Goal: Transaction & Acquisition: Download file/media

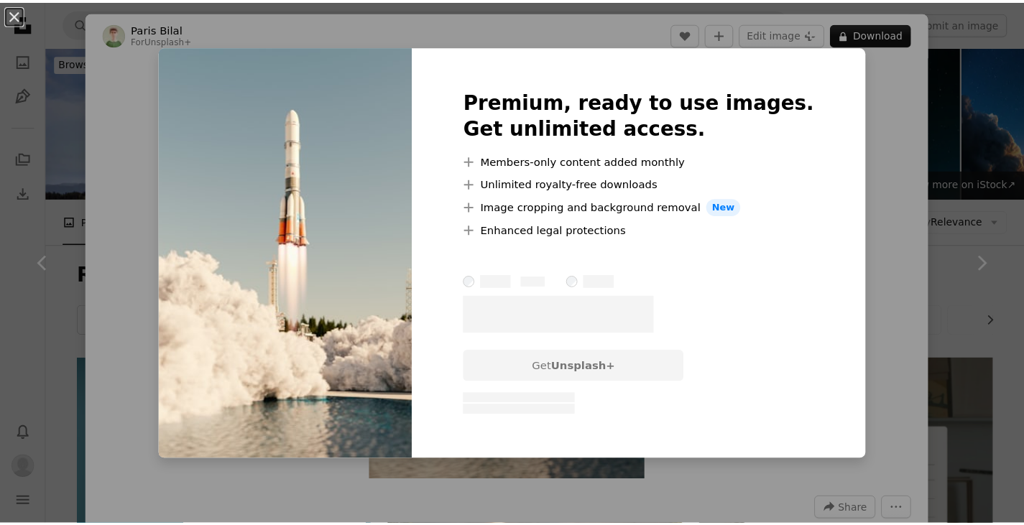
scroll to position [863, 0]
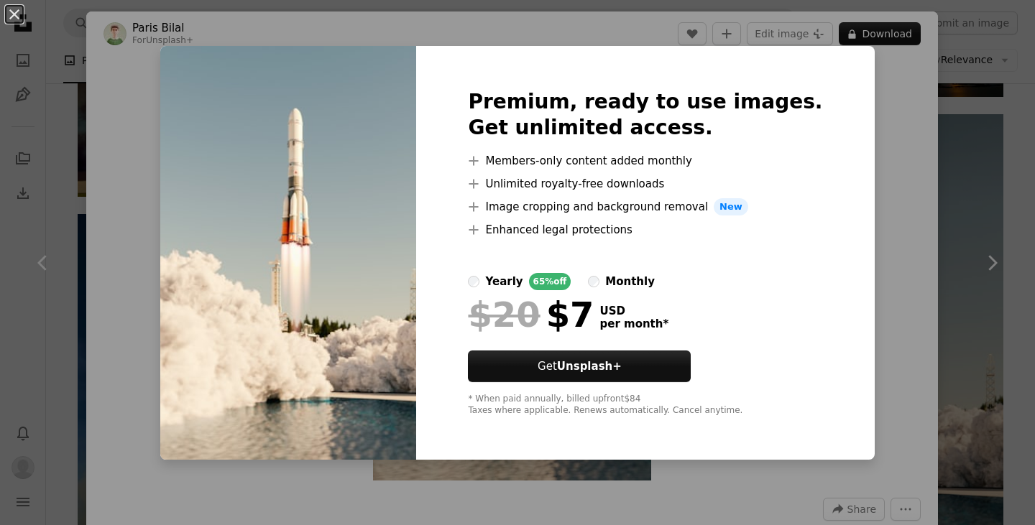
click at [942, 88] on div "An X shape Premium, ready to use images. Get unlimited access. A plus sign Memb…" at bounding box center [517, 262] width 1035 height 525
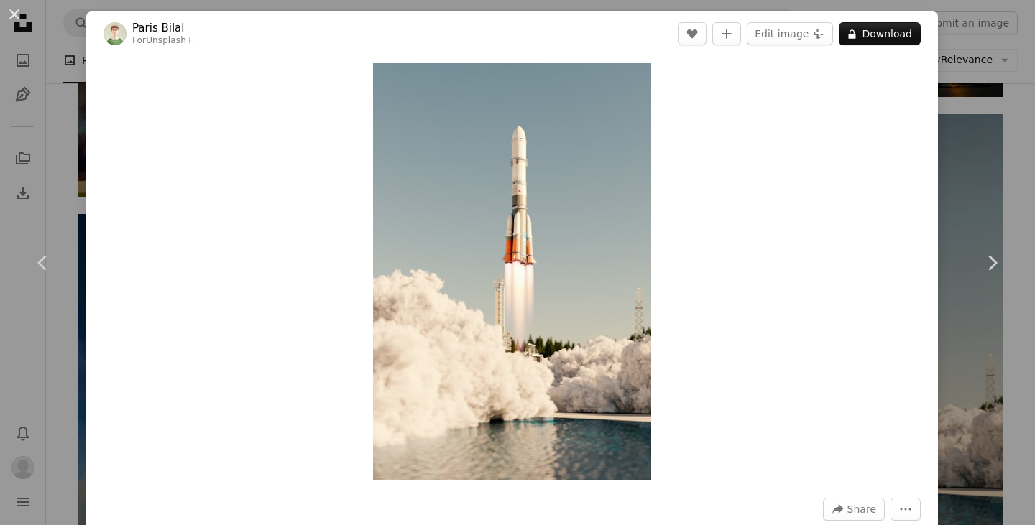
click at [950, 96] on div "An X shape Chevron left Chevron right Paris Bilal For Unsplash+ A heart A plus …" at bounding box center [517, 262] width 1035 height 525
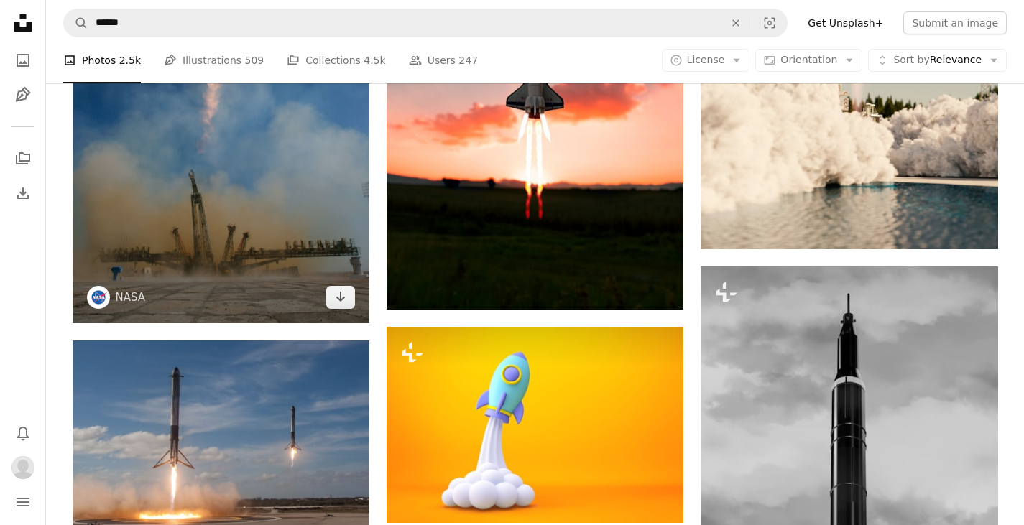
scroll to position [1222, 0]
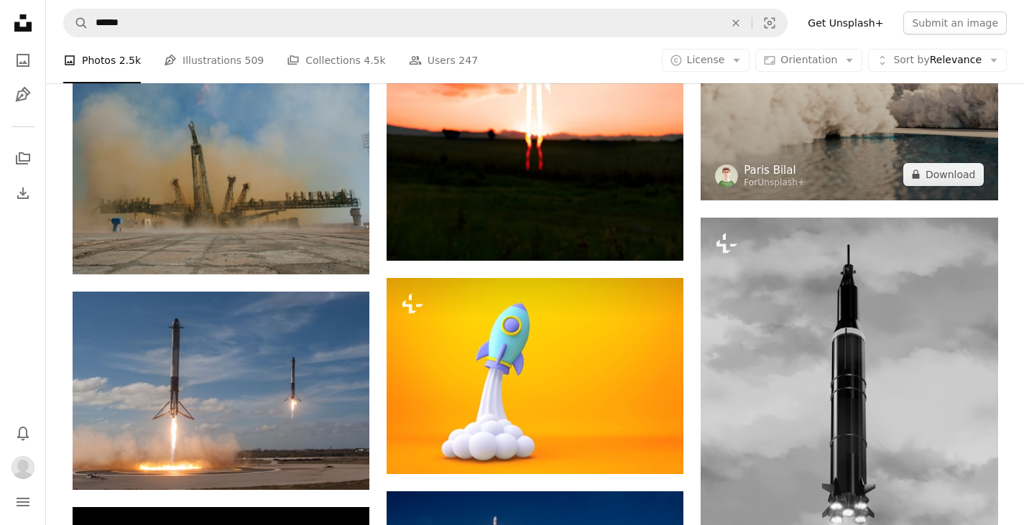
click at [788, 168] on link "Paris Bilal" at bounding box center [774, 170] width 61 height 14
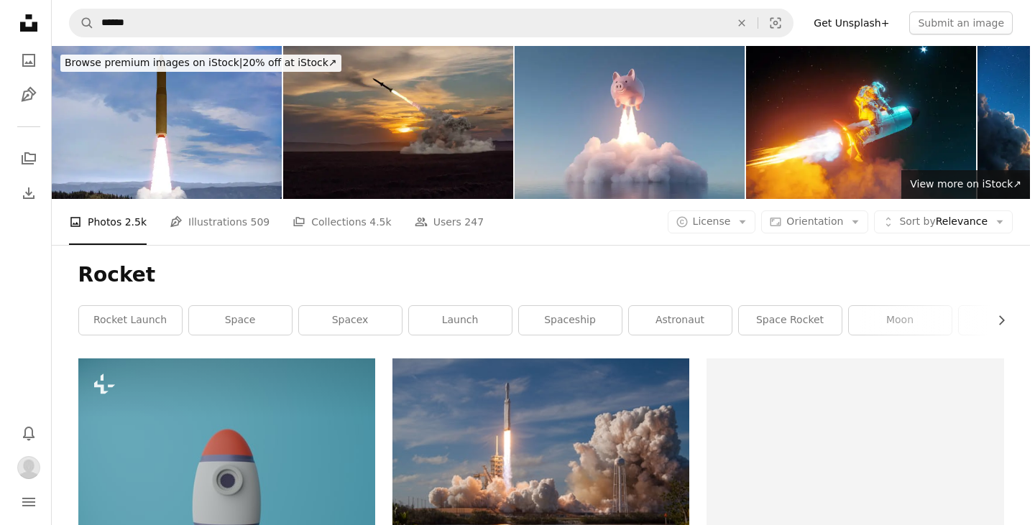
scroll to position [1222, 0]
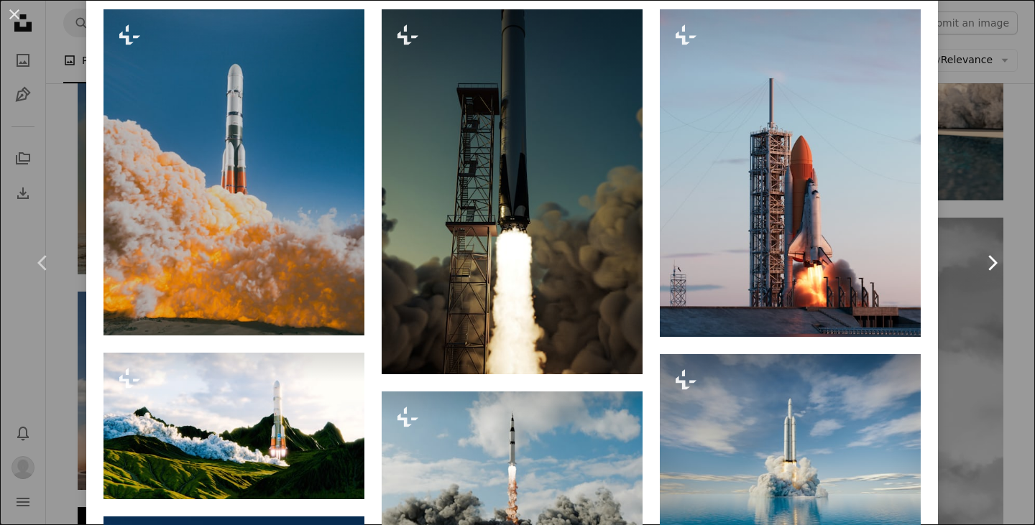
scroll to position [1006, 0]
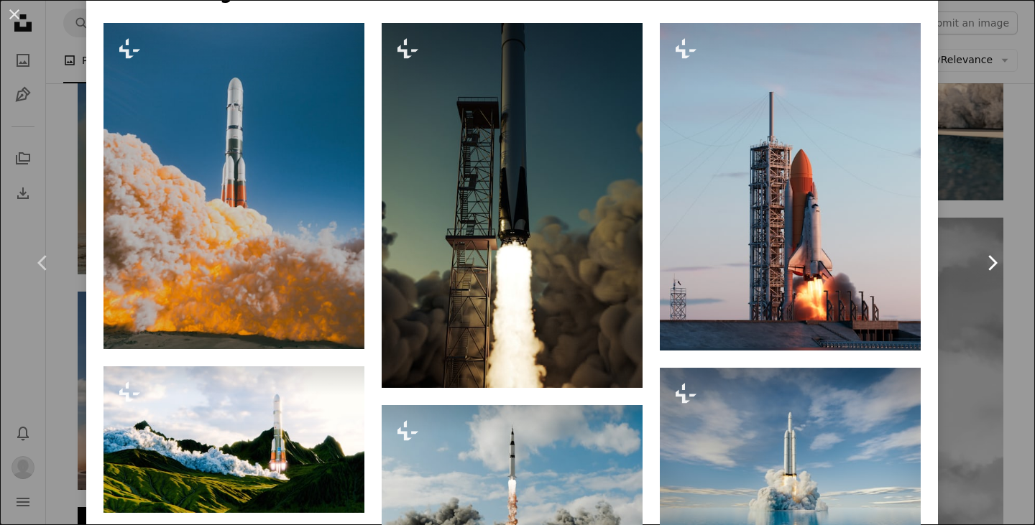
click at [972, 218] on link "Chevron right" at bounding box center [992, 263] width 86 height 138
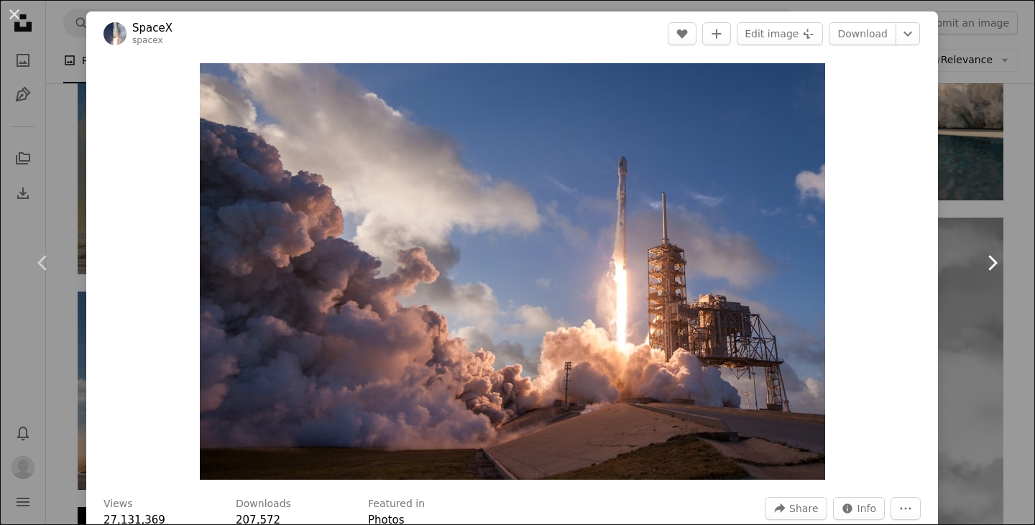
click at [974, 206] on link "Chevron right" at bounding box center [992, 263] width 86 height 138
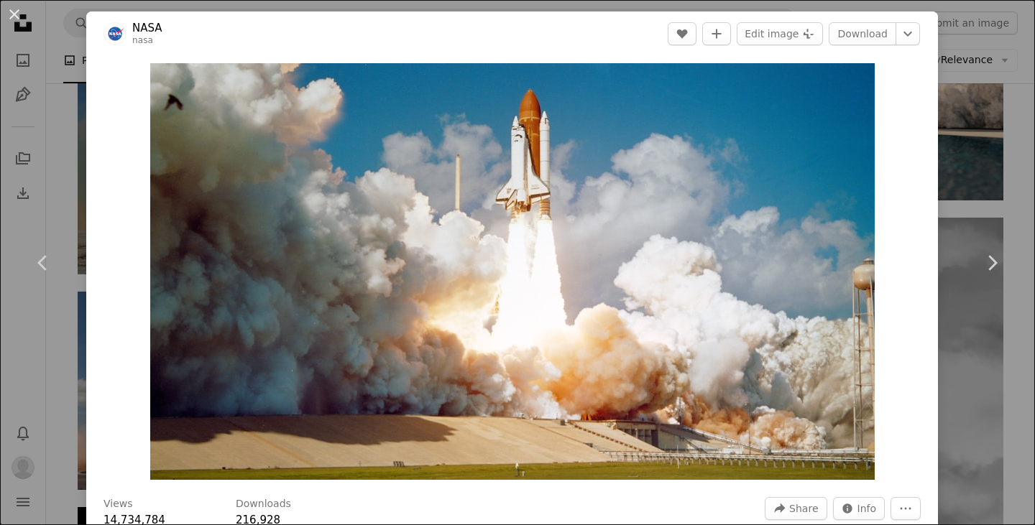
click at [92, 96] on div "Zoom in" at bounding box center [512, 271] width 852 height 431
click at [66, 101] on div "An X shape Chevron left Chevron right NASA nasa A heart A plus sign Edit image …" at bounding box center [517, 262] width 1035 height 525
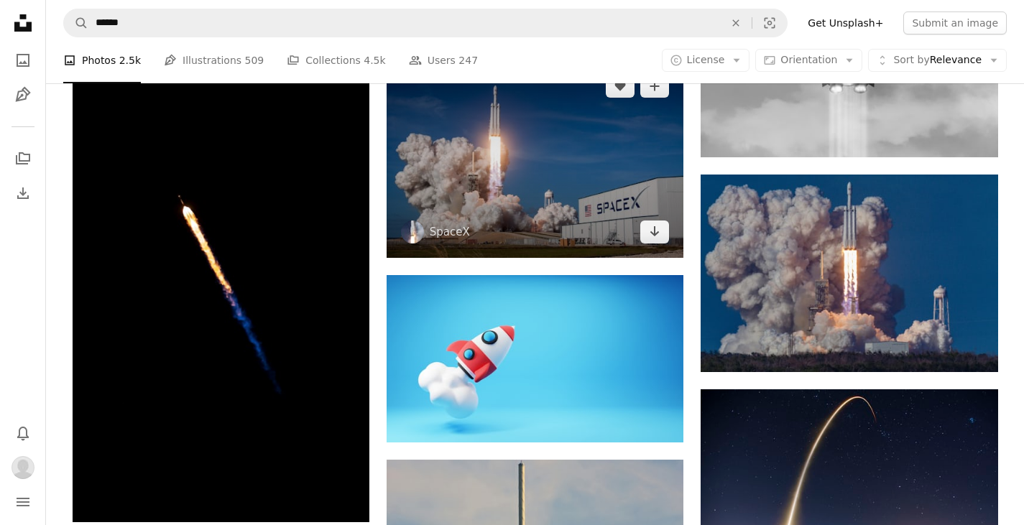
scroll to position [1510, 0]
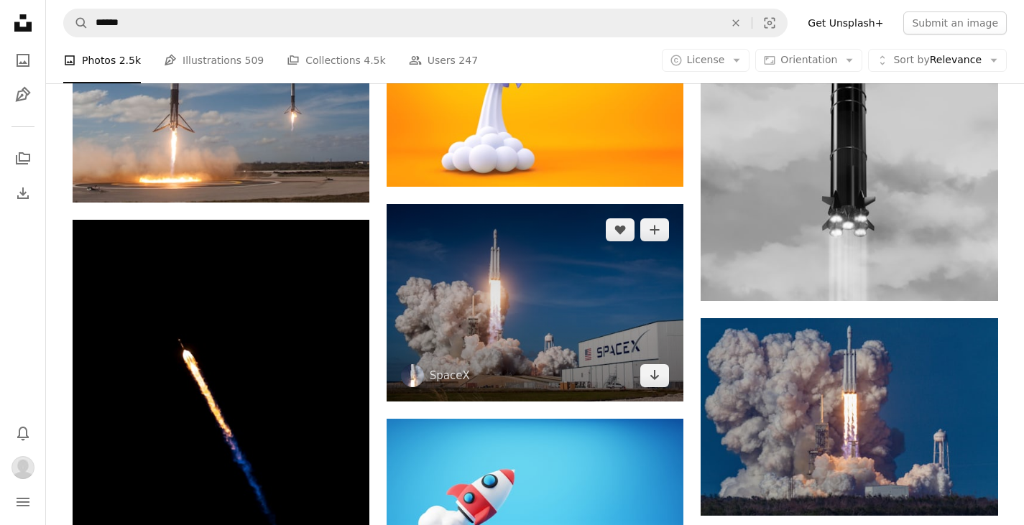
click at [469, 247] on img at bounding box center [535, 303] width 297 height 198
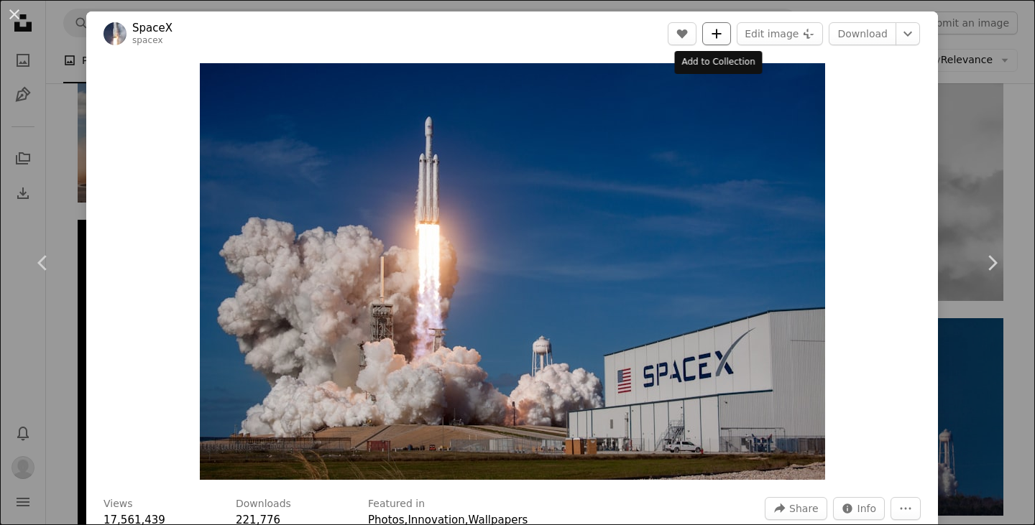
click at [723, 35] on button "A plus sign" at bounding box center [716, 33] width 29 height 23
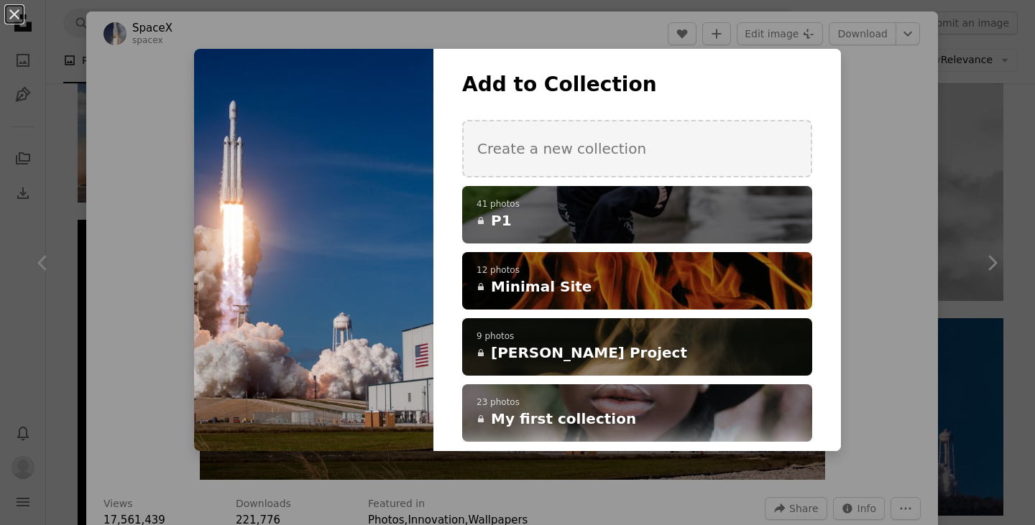
click at [652, 204] on p "41 photos" at bounding box center [637, 205] width 321 height 12
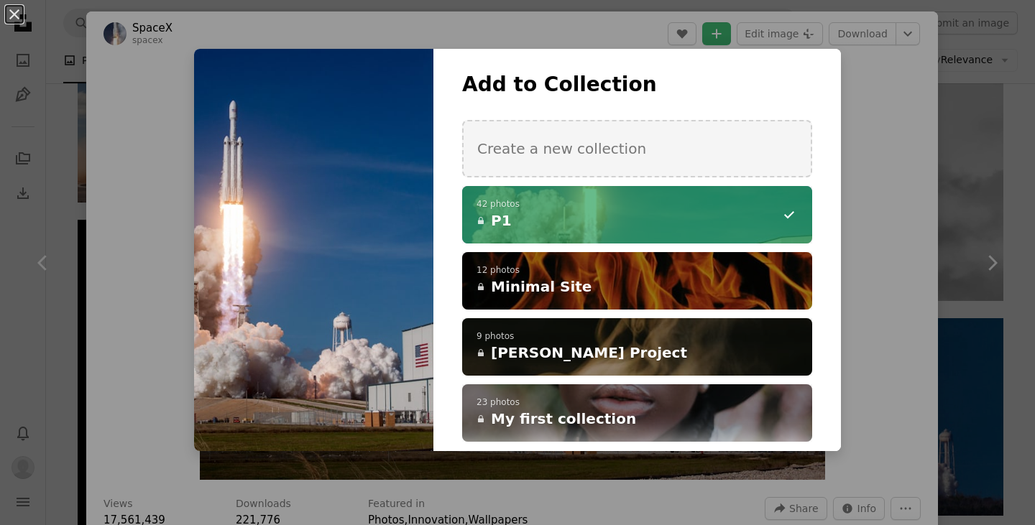
click at [888, 87] on div "An X shape Add to Collection Create a new collection A checkmark A minus sign 4…" at bounding box center [517, 262] width 1035 height 525
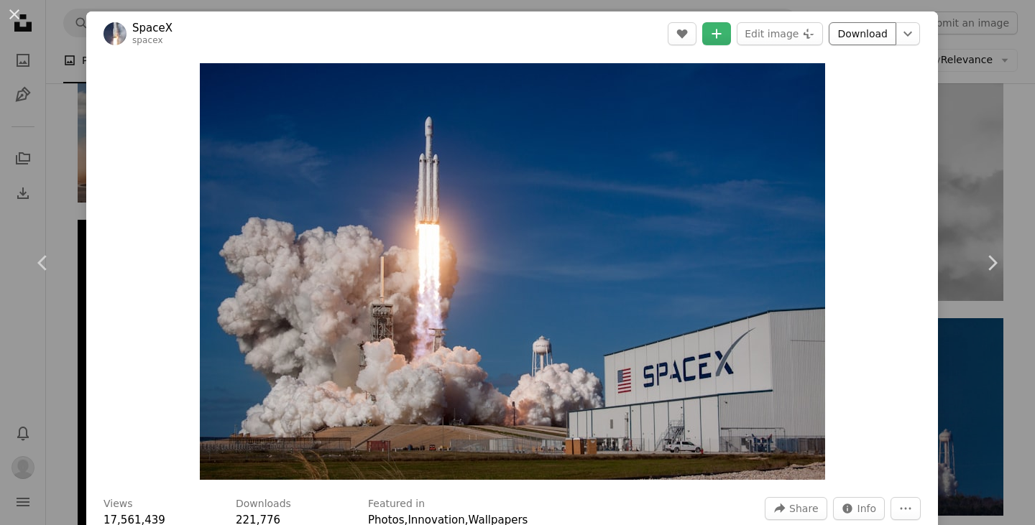
click at [862, 32] on link "Download" at bounding box center [863, 33] width 68 height 23
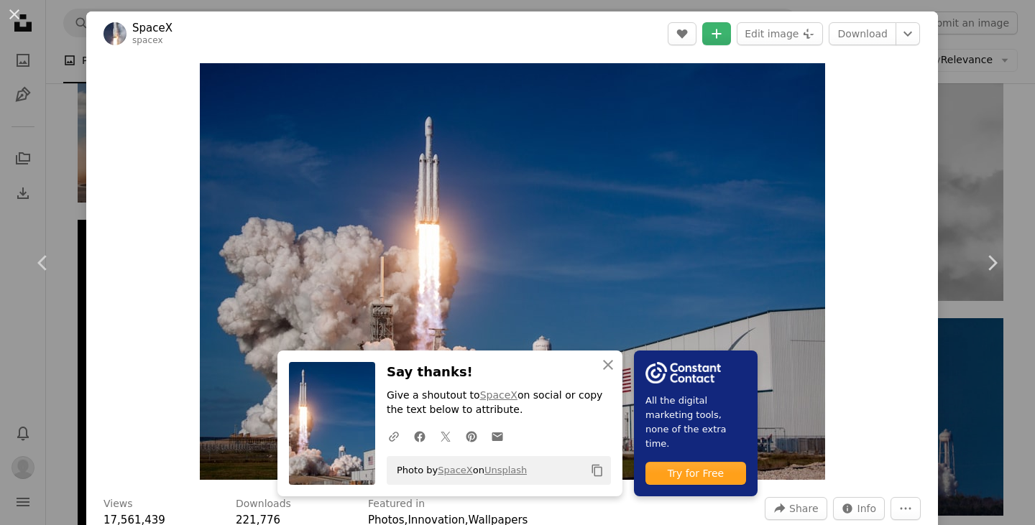
click at [885, 147] on div "Zoom in" at bounding box center [512, 271] width 852 height 431
click at [898, 37] on icon "Chevron down" at bounding box center [907, 33] width 23 height 17
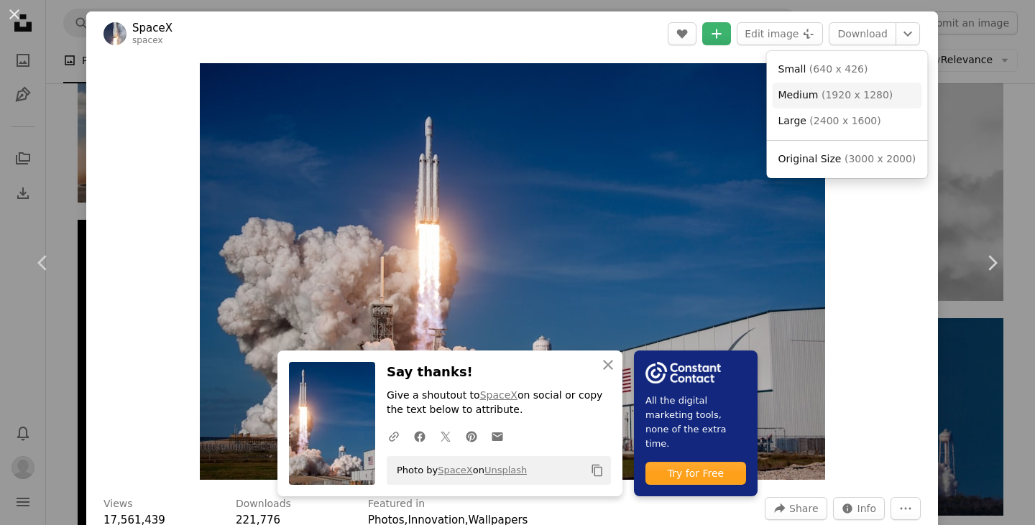
click at [873, 90] on span "( 1920 x 1280 )" at bounding box center [857, 95] width 71 height 12
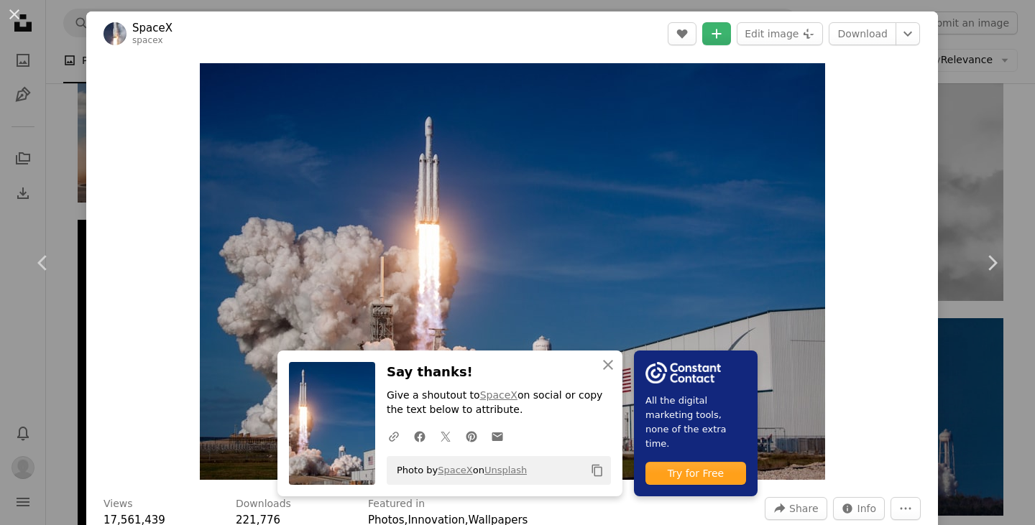
click at [956, 114] on div "An X shape Chevron left Chevron right An X shape Close Say thanks! Give a shout…" at bounding box center [517, 262] width 1035 height 525
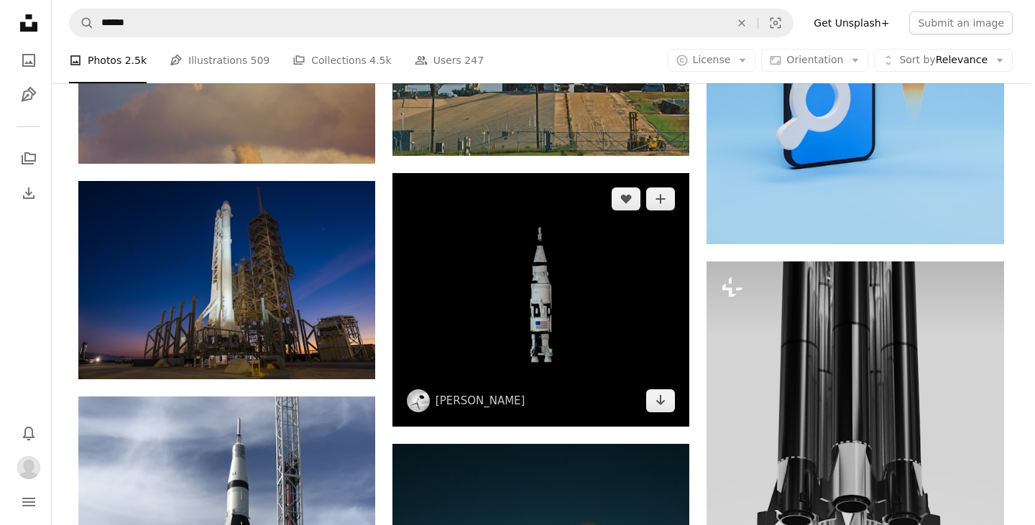
scroll to position [2372, 0]
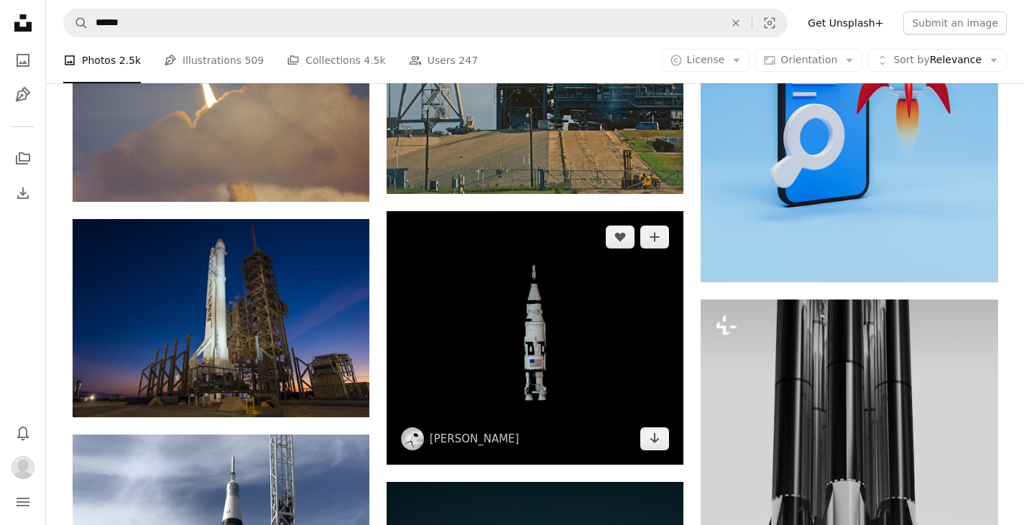
click at [641, 272] on img at bounding box center [535, 338] width 297 height 254
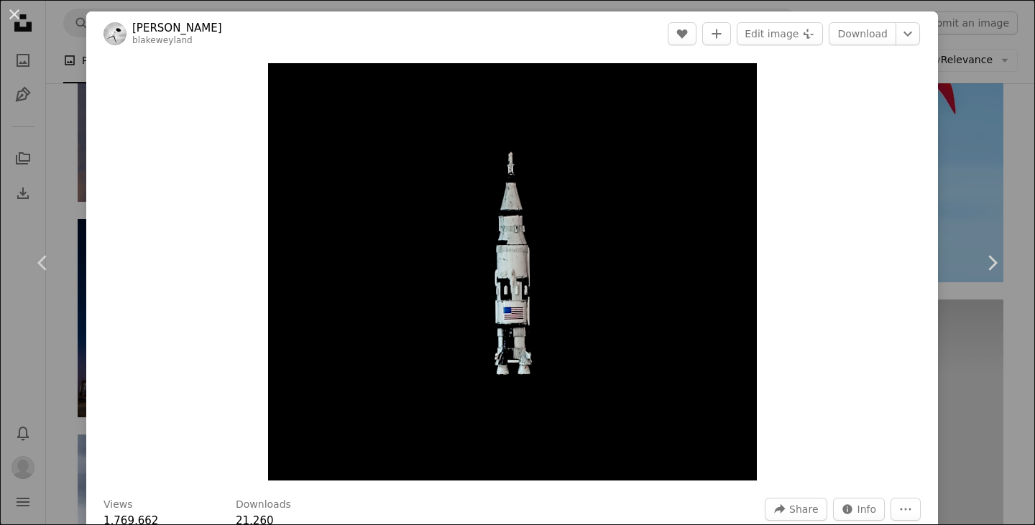
click at [713, 47] on header "[PERSON_NAME] A heart A plus sign Edit image Plus sign for Unsplash+ Download C…" at bounding box center [512, 34] width 852 height 45
click at [714, 39] on button "A plus sign" at bounding box center [716, 33] width 29 height 23
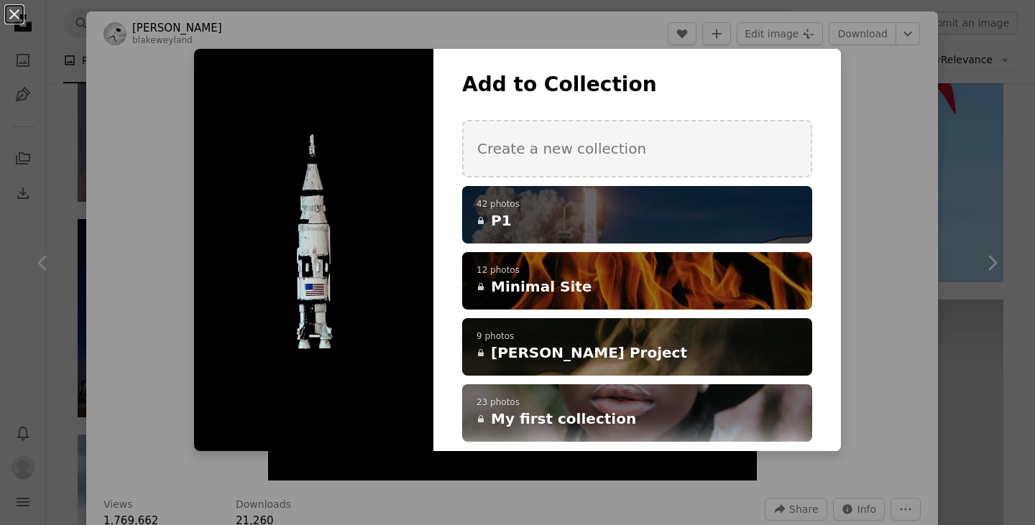
click at [669, 218] on h4 "A lock P1" at bounding box center [630, 221] width 306 height 20
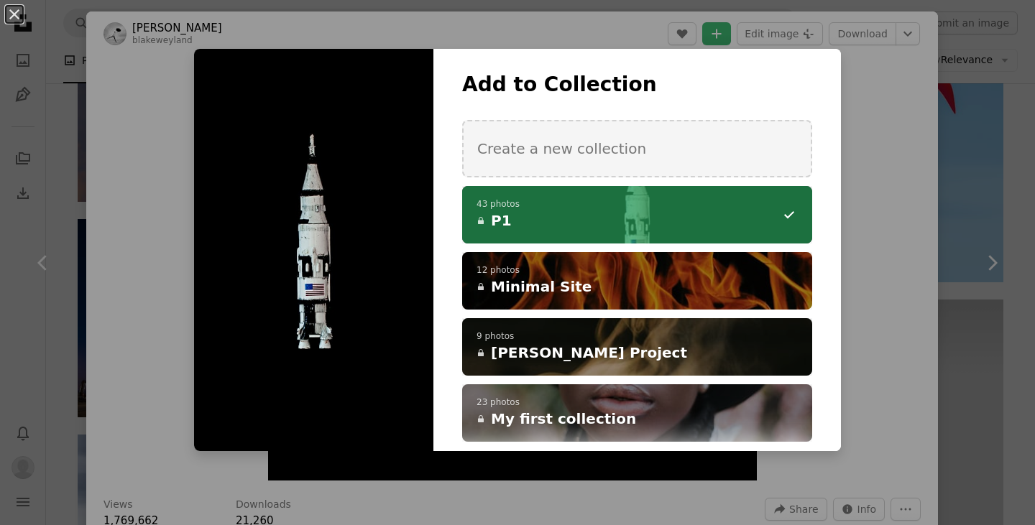
click at [958, 161] on div "An X shape Add to Collection Create a new collection A checkmark A minus sign 4…" at bounding box center [517, 262] width 1035 height 525
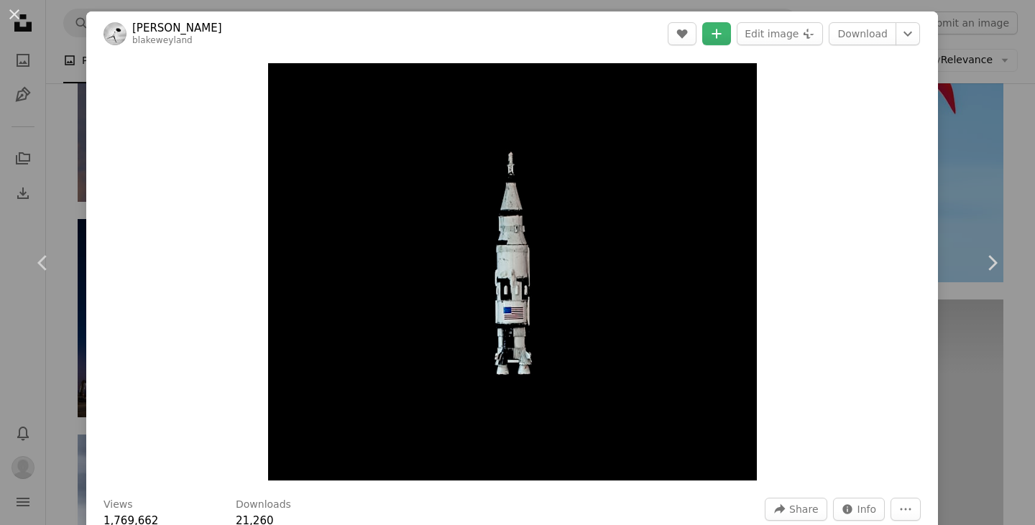
click at [958, 161] on div "An X shape Chevron left Chevron right [PERSON_NAME] blakeweyland A heart A plus…" at bounding box center [517, 262] width 1035 height 525
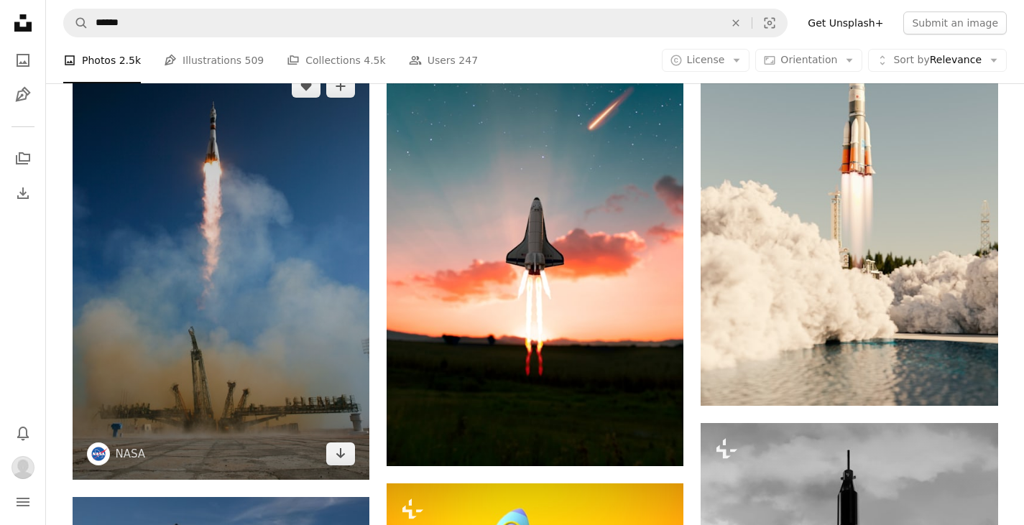
scroll to position [935, 0]
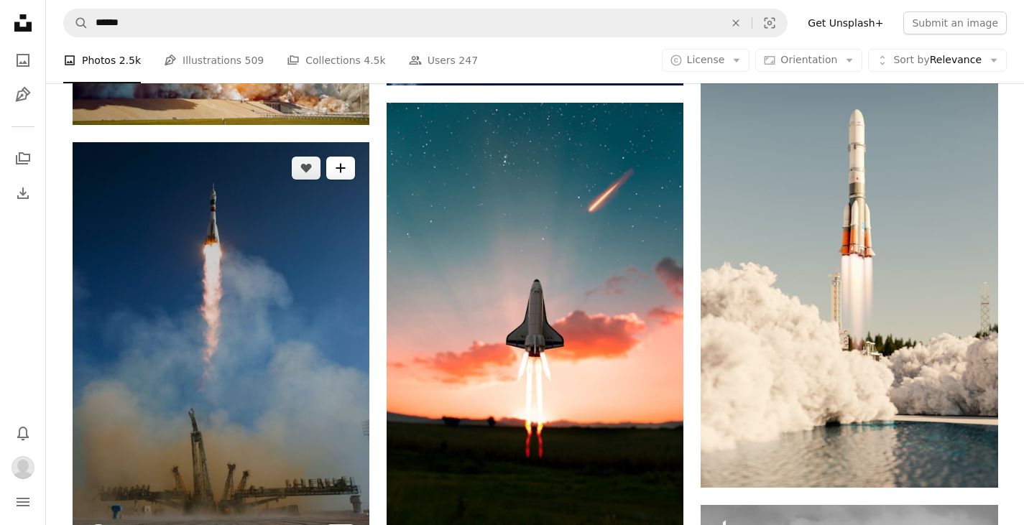
click at [334, 167] on button "A plus sign" at bounding box center [340, 168] width 29 height 23
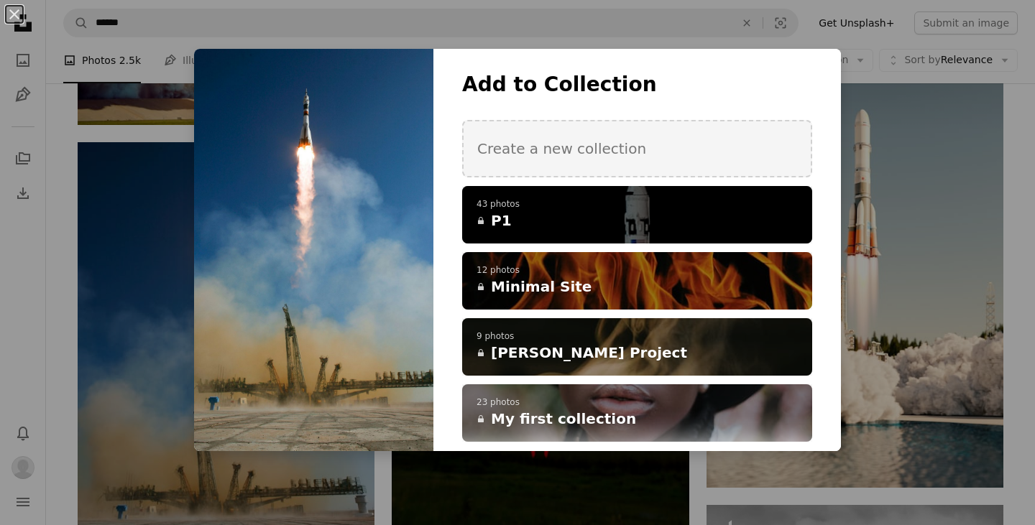
click at [558, 205] on p "43 photos" at bounding box center [637, 205] width 321 height 12
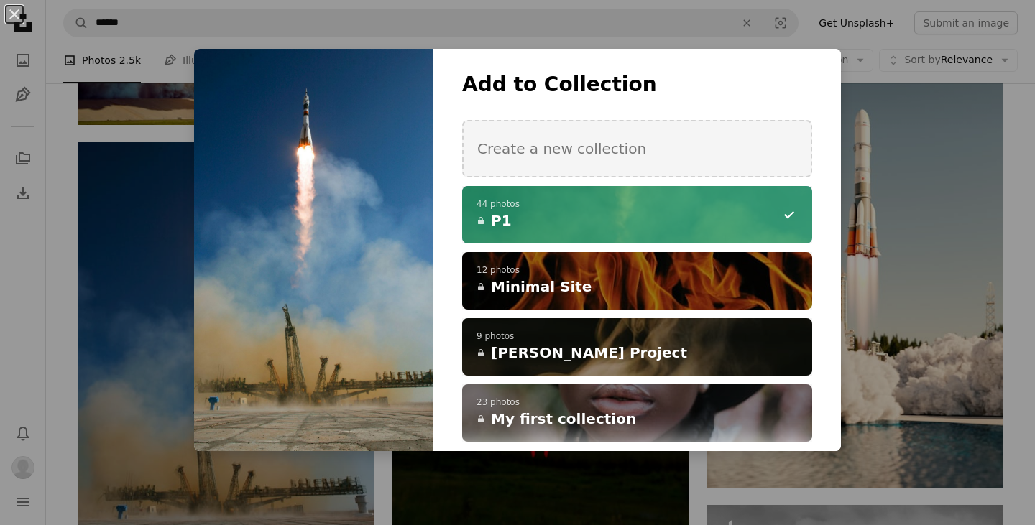
click at [886, 208] on div "An X shape Add to Collection Create a new collection A checkmark A minus sign 4…" at bounding box center [517, 262] width 1035 height 525
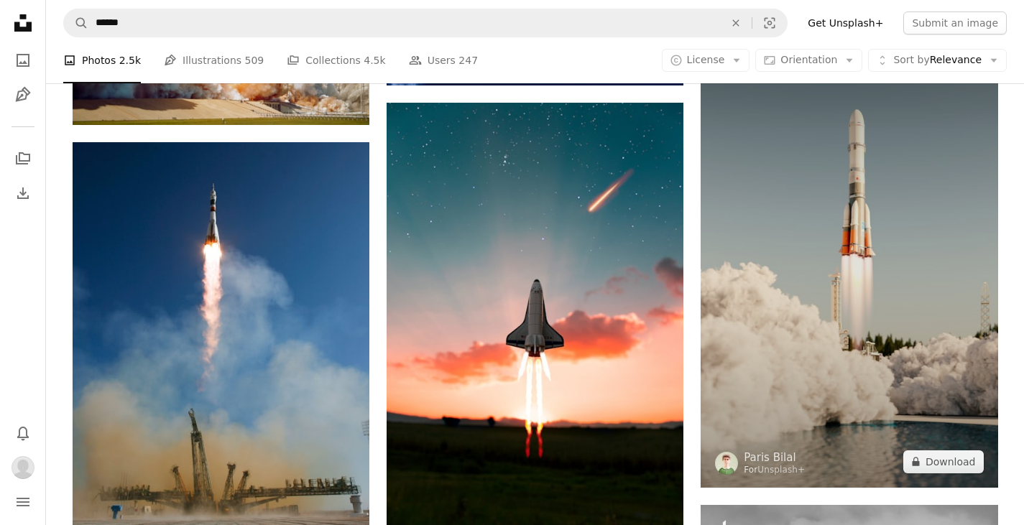
click at [871, 278] on img at bounding box center [849, 265] width 297 height 446
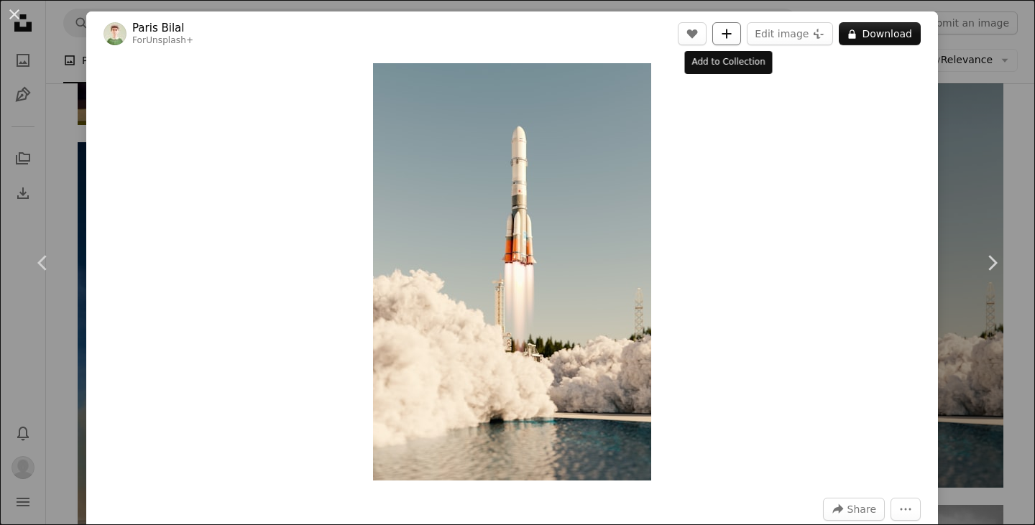
click at [722, 41] on button "A plus sign" at bounding box center [726, 33] width 29 height 23
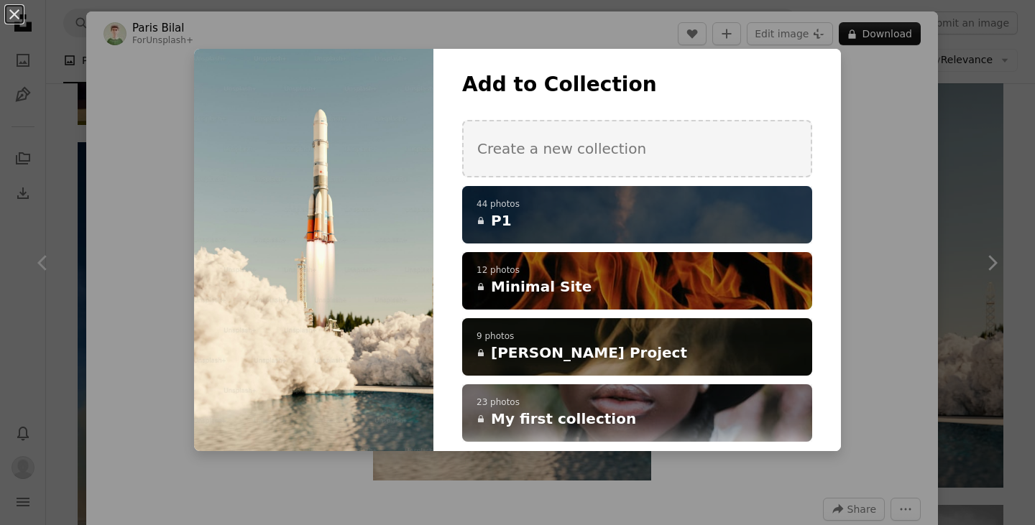
click at [671, 215] on h4 "A lock P1" at bounding box center [630, 221] width 306 height 20
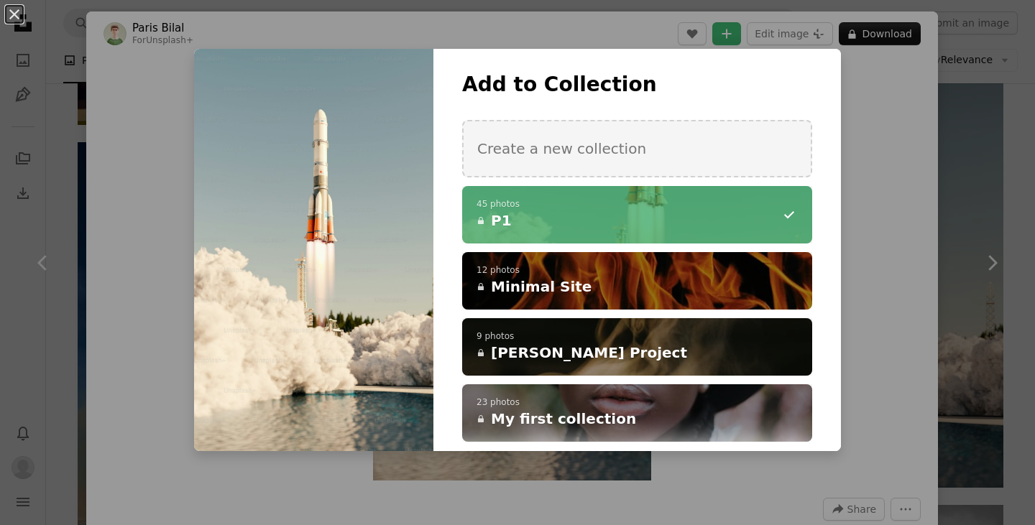
click at [973, 158] on div "An X shape Add to Collection Create a new collection A checkmark A minus sign 4…" at bounding box center [517, 262] width 1035 height 525
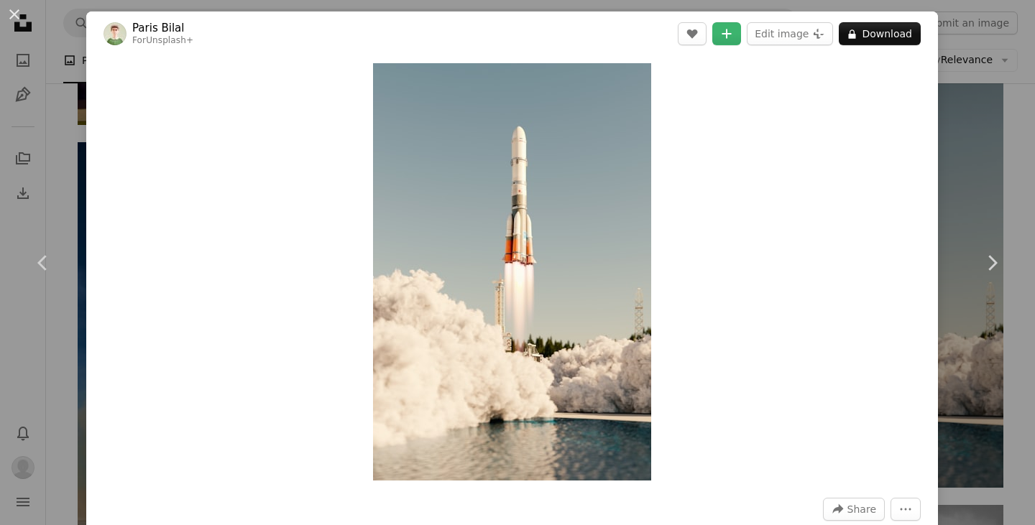
click at [981, 165] on div "An X shape Chevron left Chevron right Paris Bilal For Unsplash+ A heart A plus …" at bounding box center [517, 262] width 1035 height 525
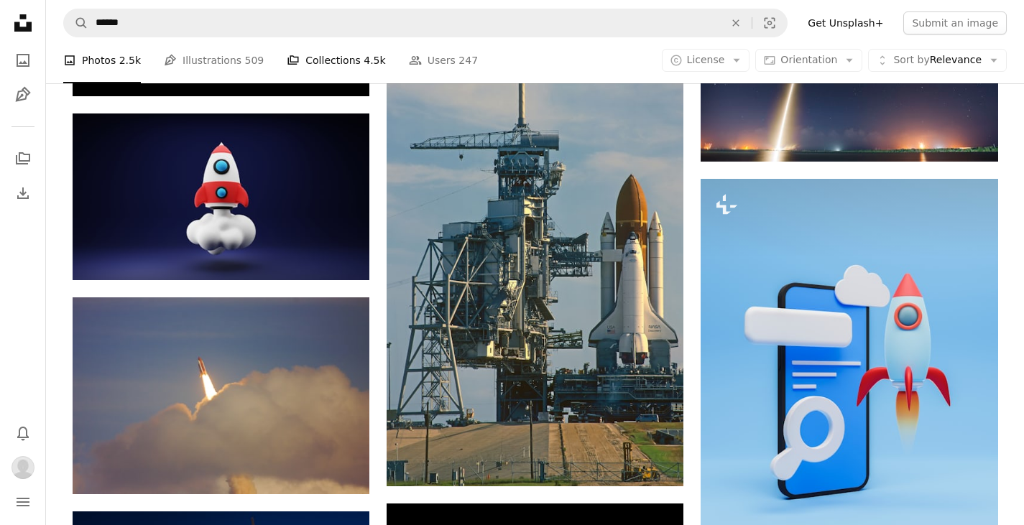
scroll to position [1941, 0]
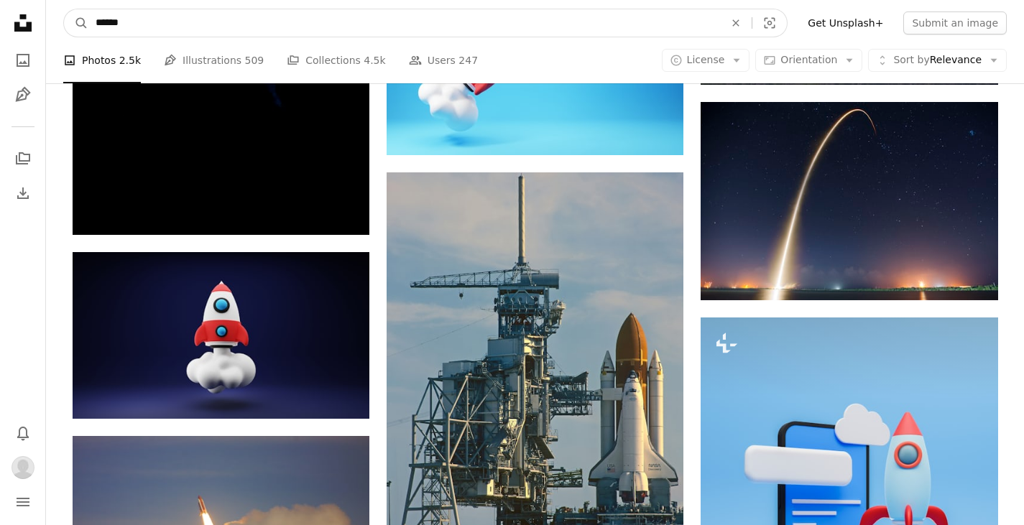
click at [254, 24] on input "******" at bounding box center [404, 22] width 632 height 27
type input "**********"
click button "A magnifying glass" at bounding box center [76, 22] width 24 height 27
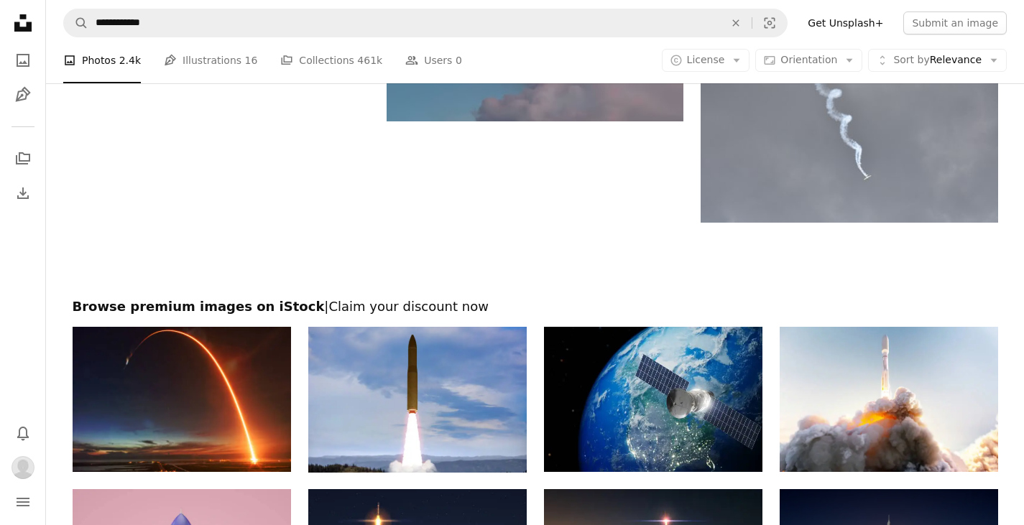
scroll to position [2588, 0]
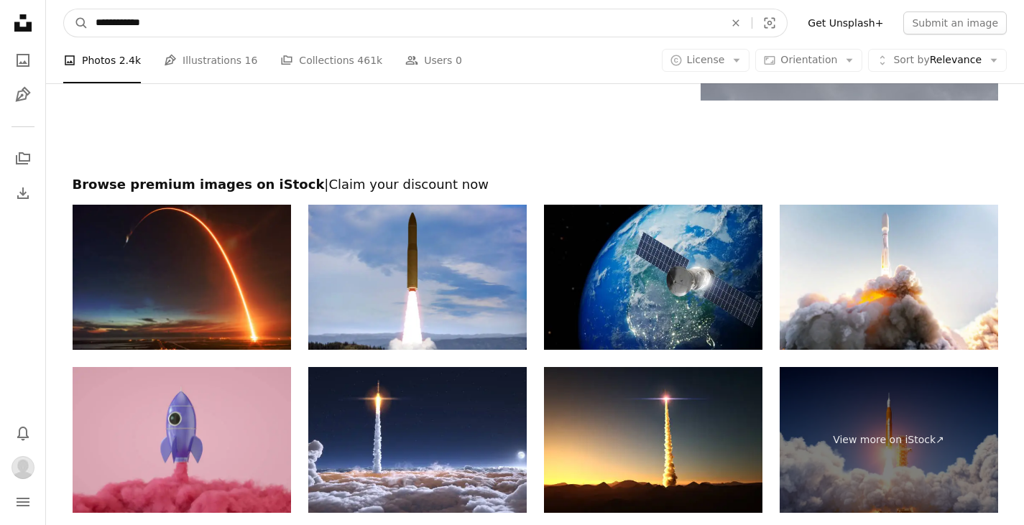
click at [121, 21] on input "**********" at bounding box center [404, 22] width 632 height 27
click at [127, 21] on input "**********" at bounding box center [404, 22] width 632 height 27
type input "**********"
click button "A magnifying glass" at bounding box center [76, 22] width 24 height 27
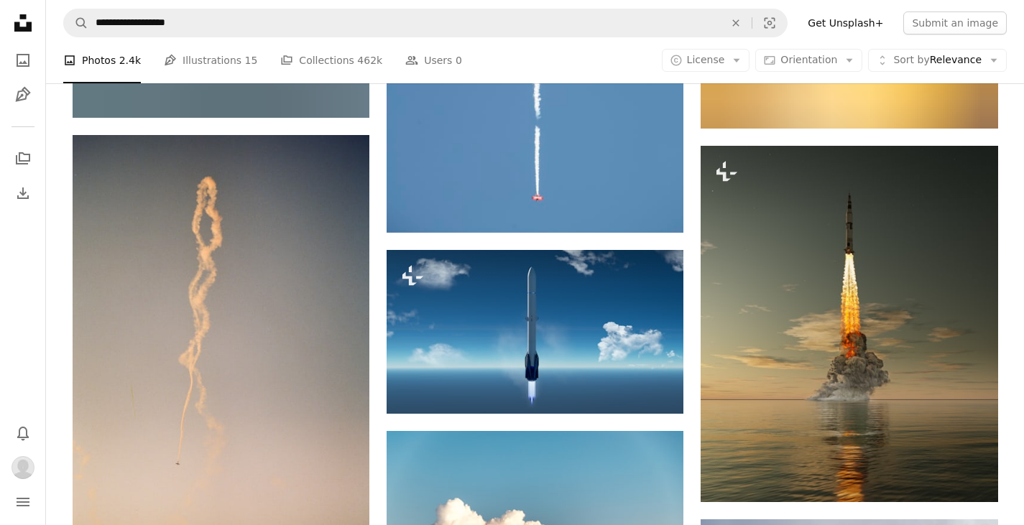
scroll to position [1797, 0]
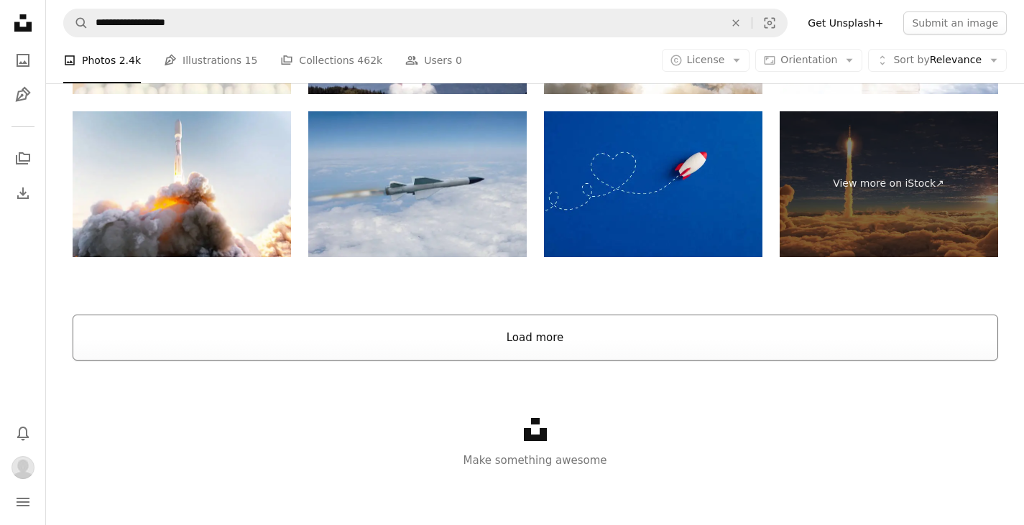
click at [428, 337] on button "Load more" at bounding box center [536, 338] width 926 height 46
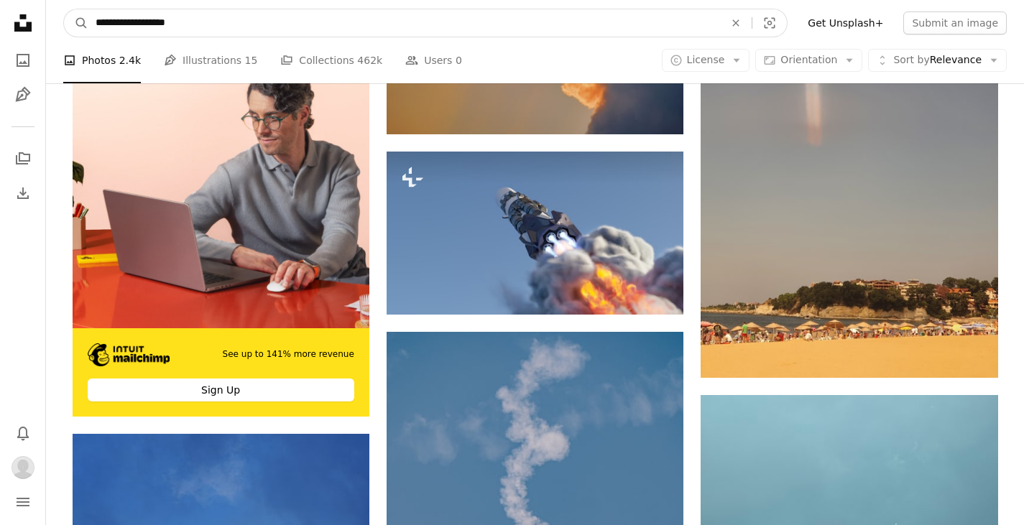
scroll to position [3254, 0]
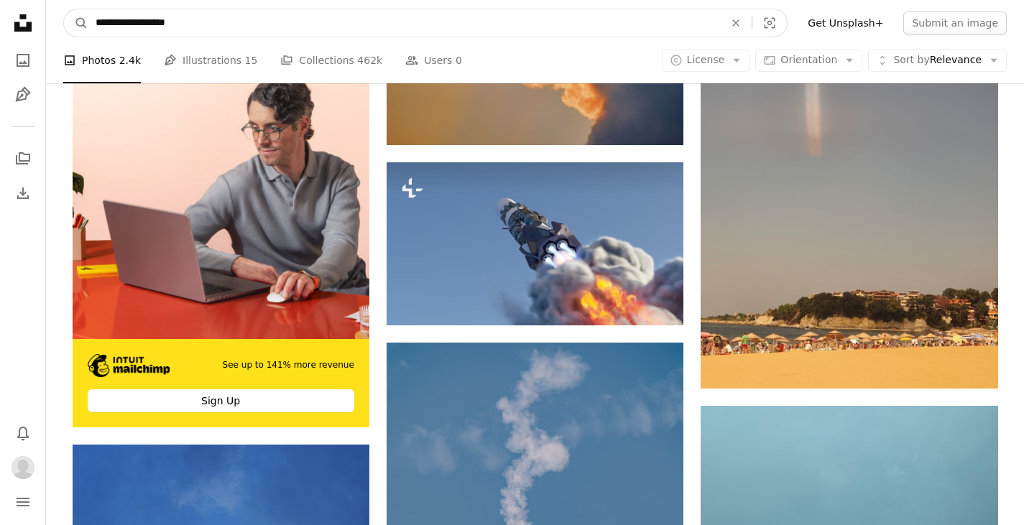
drag, startPoint x: 123, startPoint y: 8, endPoint x: 43, endPoint y: 4, distance: 79.9
type input "**********"
click button "A magnifying glass" at bounding box center [76, 22] width 24 height 27
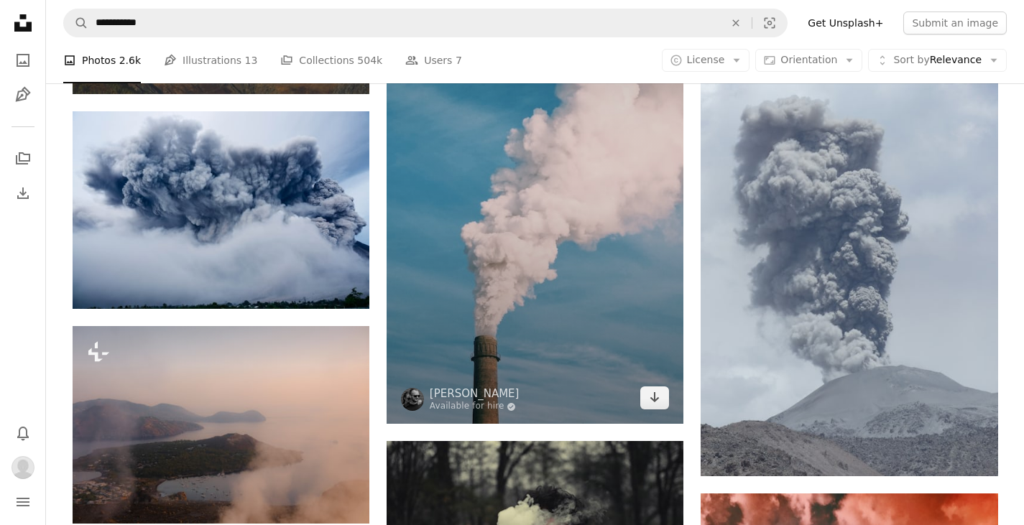
scroll to position [863, 0]
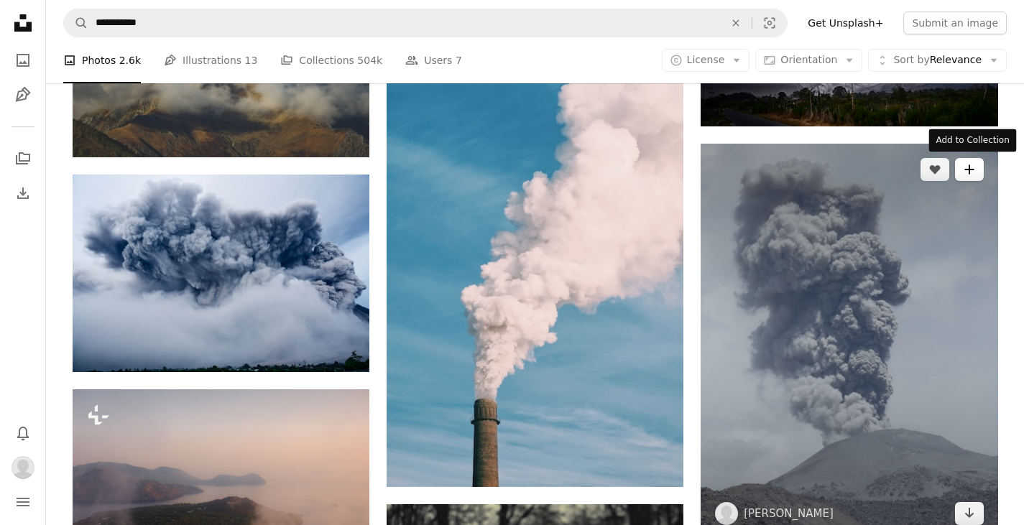
click at [971, 177] on button "A plus sign" at bounding box center [969, 169] width 29 height 23
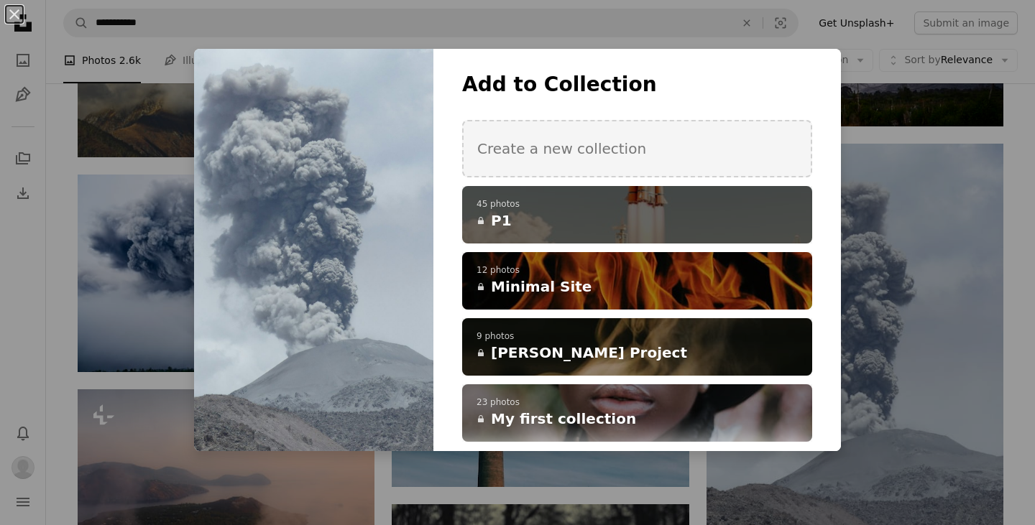
click at [733, 216] on h4 "A lock P1" at bounding box center [630, 221] width 306 height 20
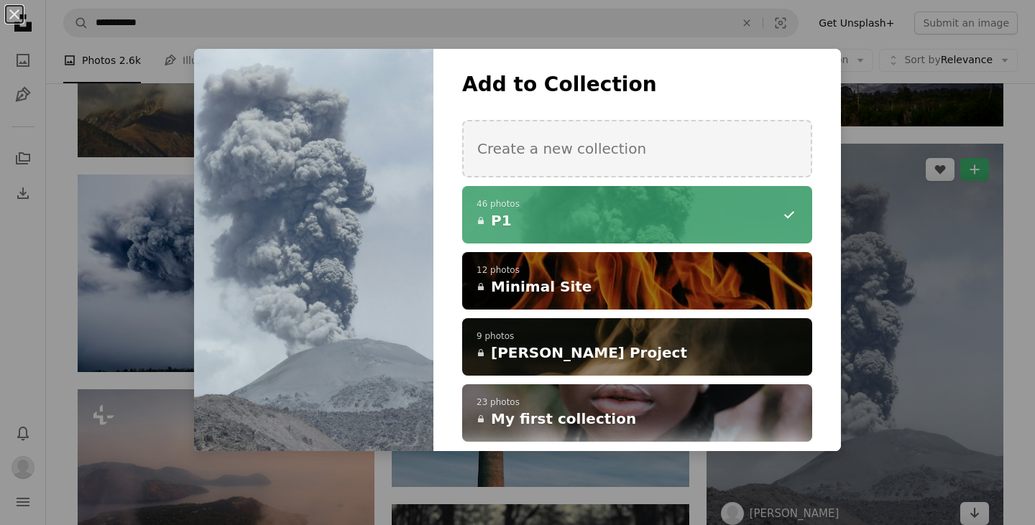
click at [917, 221] on div "An X shape Add to Collection Create a new collection A checkmark A minus sign 4…" at bounding box center [517, 262] width 1035 height 525
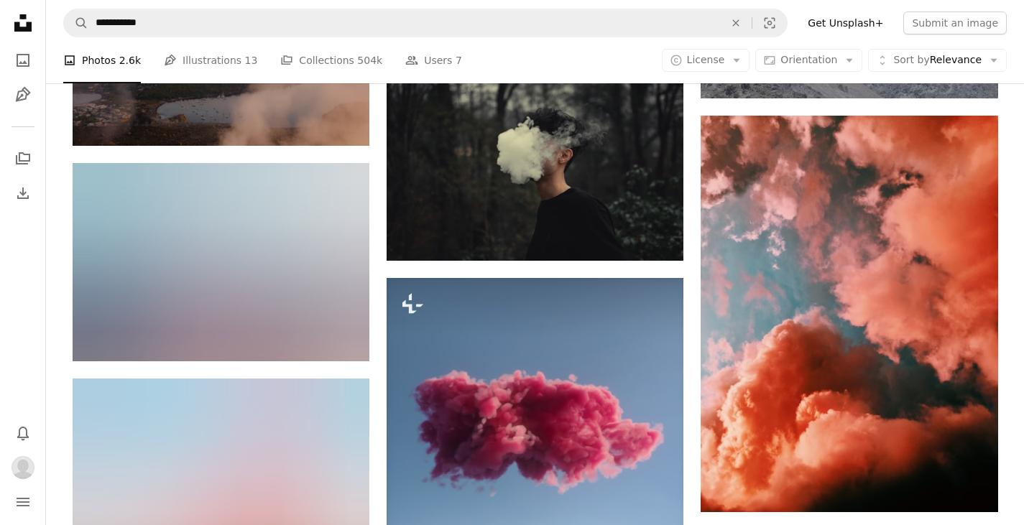
scroll to position [1212, 0]
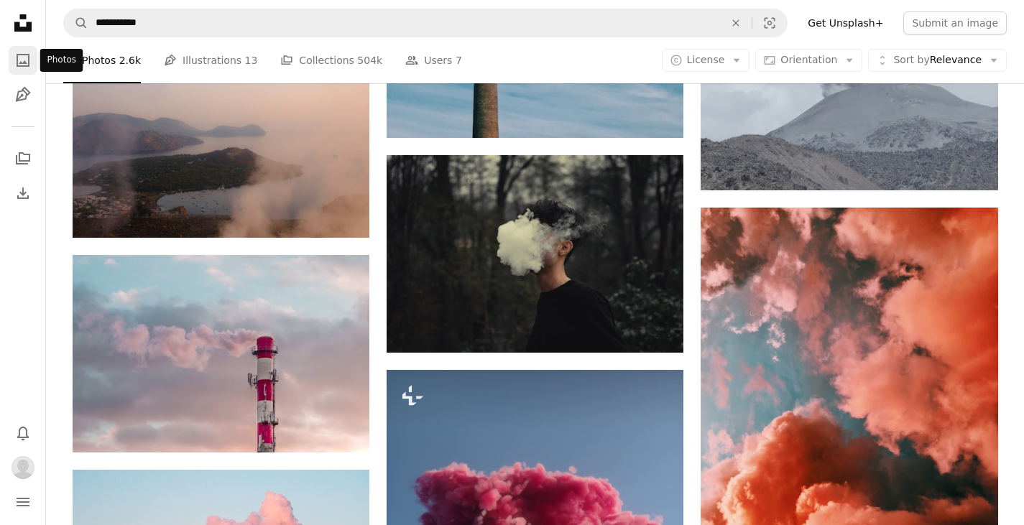
click at [26, 59] on icon "A photo" at bounding box center [22, 60] width 17 height 17
click at [31, 57] on link "A photo" at bounding box center [23, 60] width 29 height 29
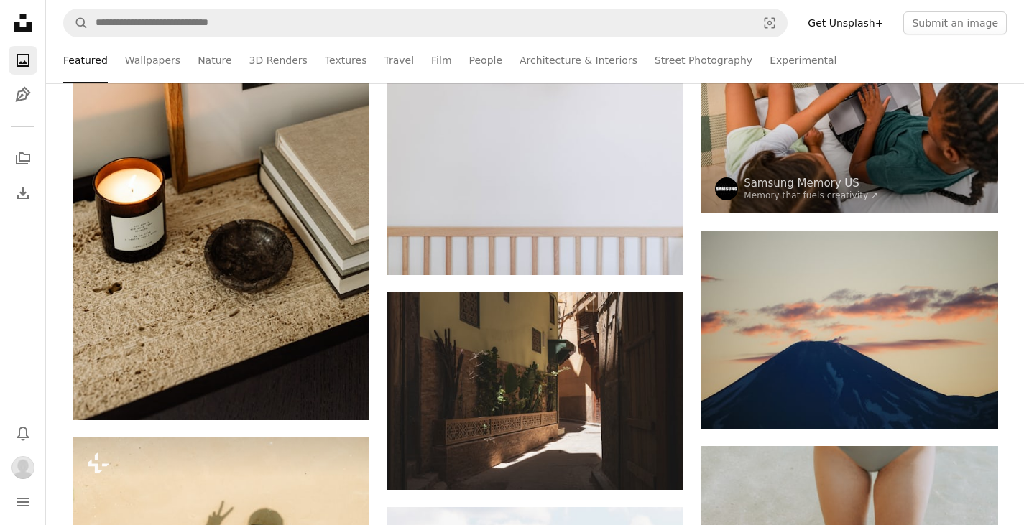
scroll to position [14233, 0]
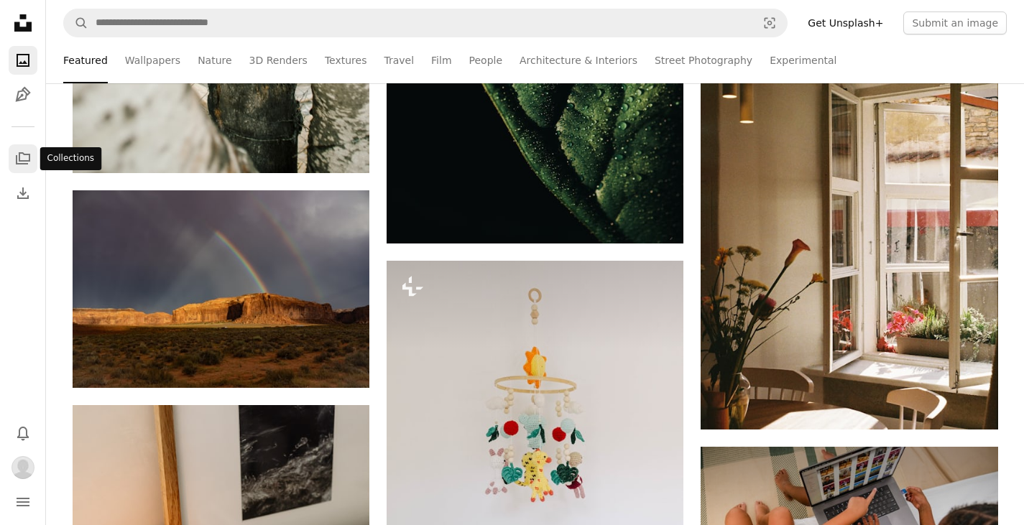
click at [18, 147] on link "A stack of folders" at bounding box center [23, 158] width 29 height 29
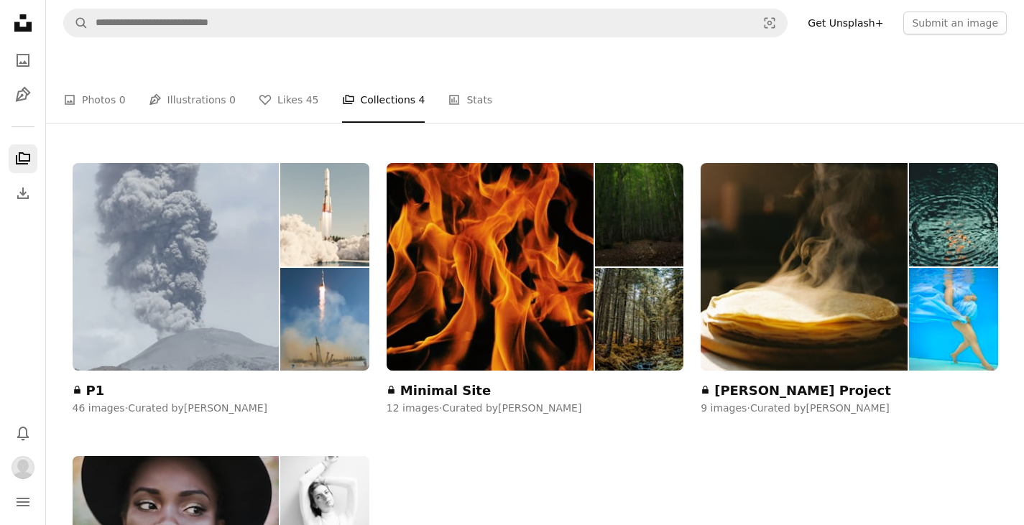
scroll to position [216, 0]
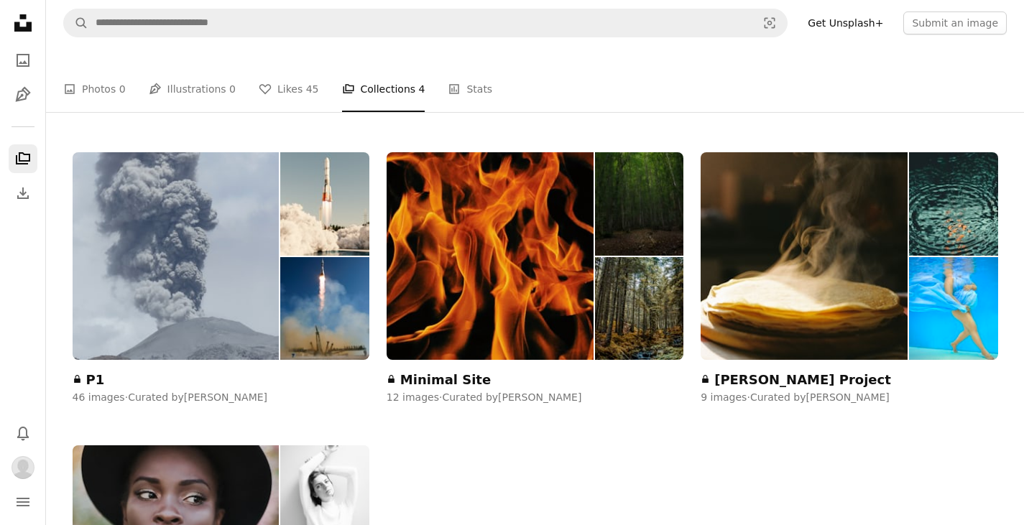
click at [249, 270] on img at bounding box center [176, 256] width 207 height 208
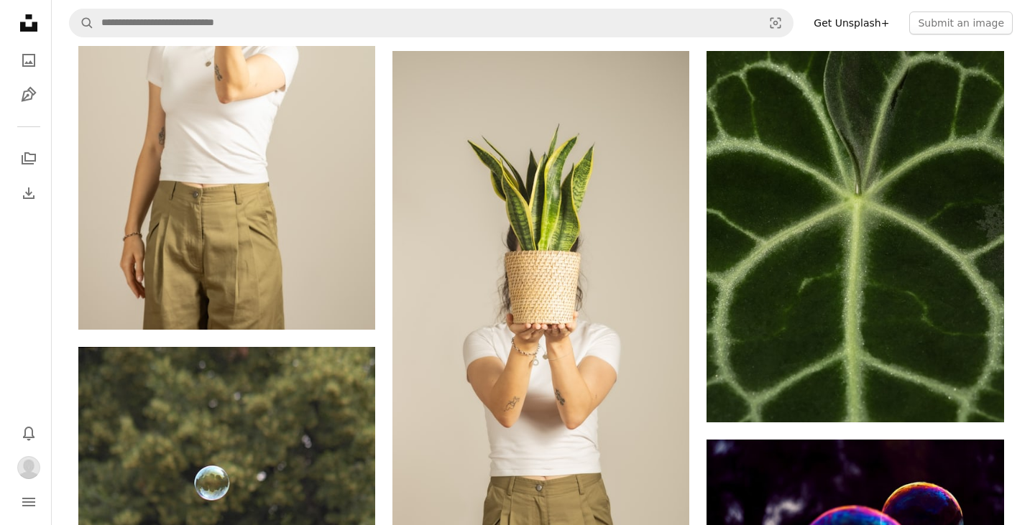
scroll to position [1797, 0]
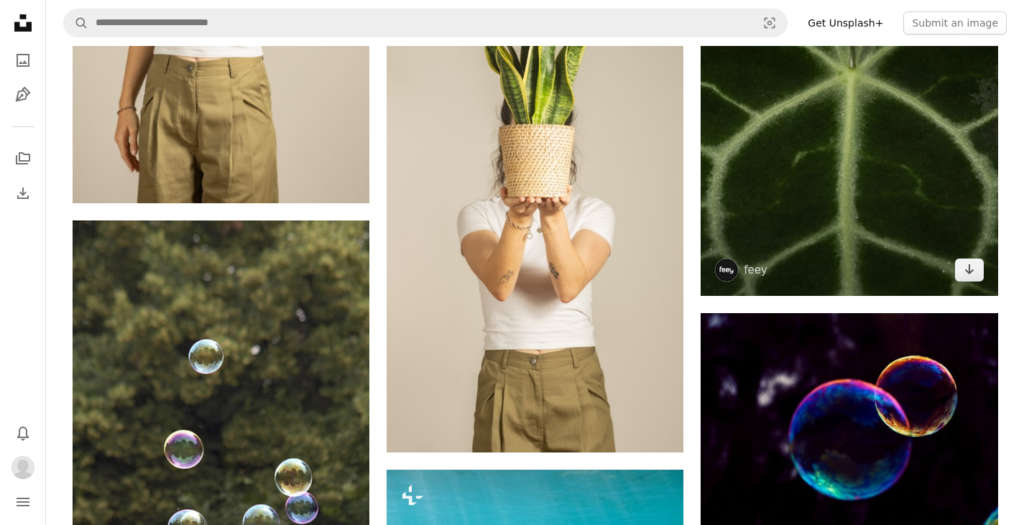
click at [880, 212] on img at bounding box center [849, 111] width 297 height 372
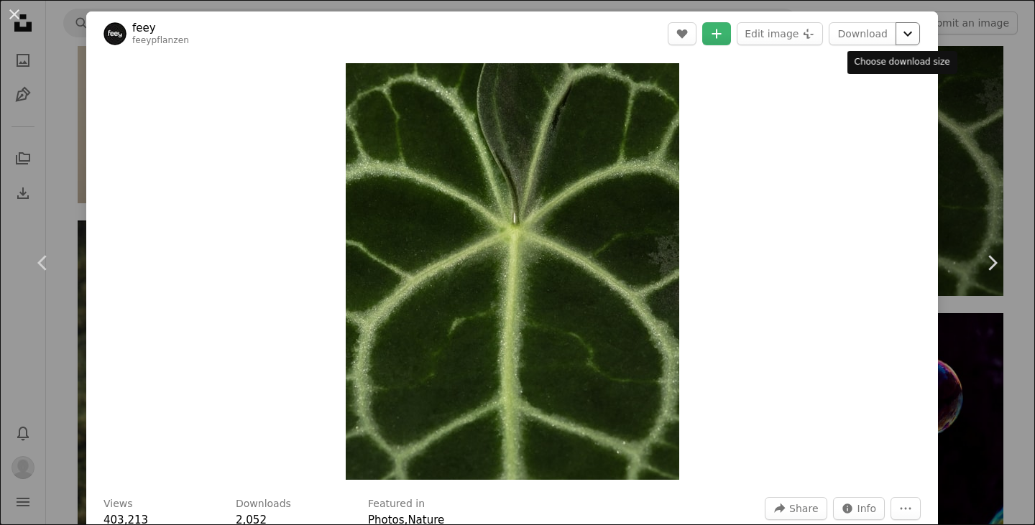
click at [901, 29] on icon "Chevron down" at bounding box center [907, 33] width 23 height 17
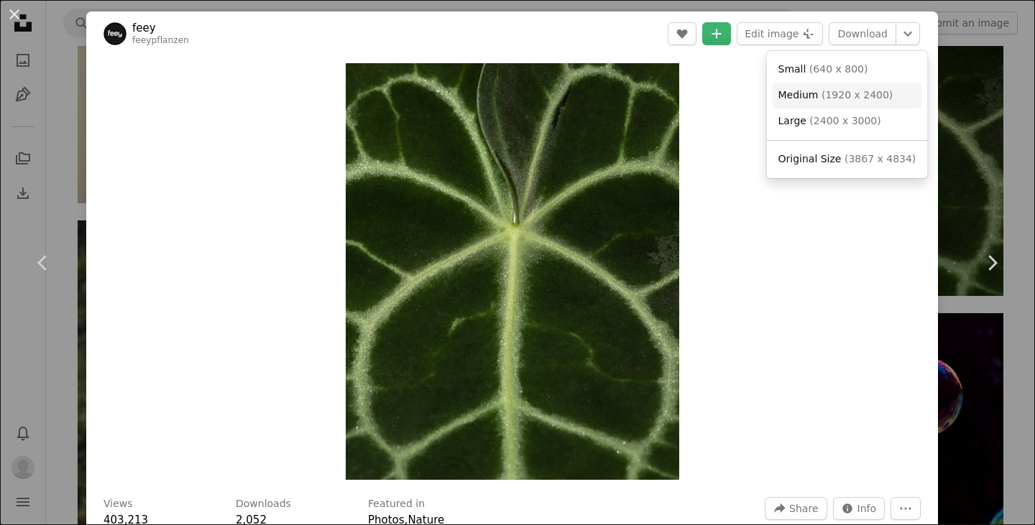
click at [857, 89] on span "( 1920 x 2400 )" at bounding box center [857, 95] width 71 height 12
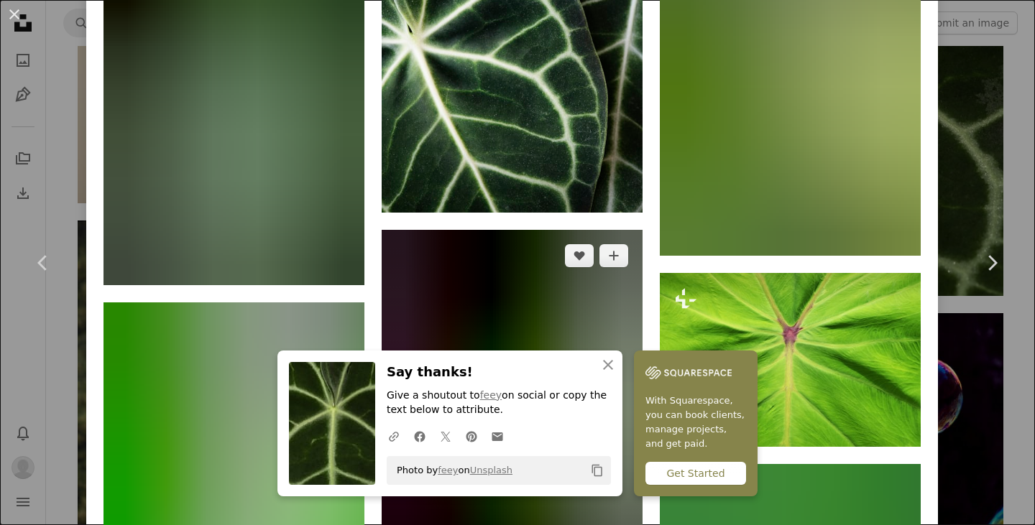
scroll to position [1366, 0]
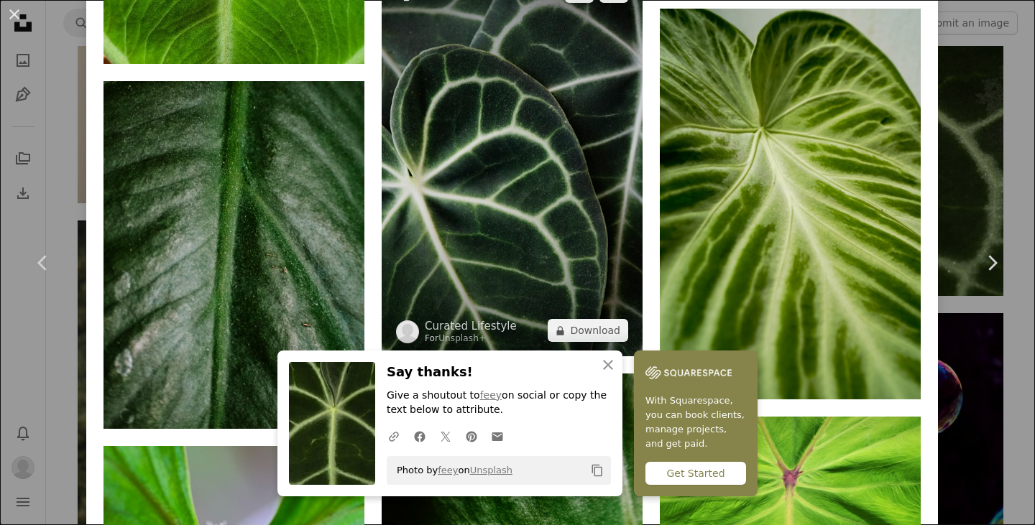
click at [477, 196] on img at bounding box center [512, 161] width 261 height 392
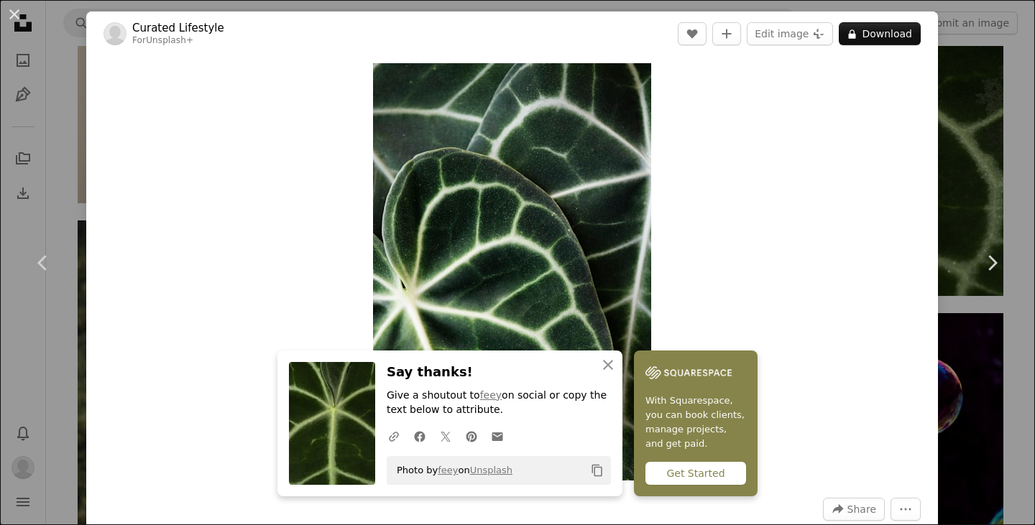
drag, startPoint x: 726, startPoint y: 206, endPoint x: 697, endPoint y: 203, distance: 28.9
click at [726, 206] on div "Zoom in" at bounding box center [512, 272] width 852 height 432
click at [16, 17] on button "An X shape" at bounding box center [14, 14] width 17 height 17
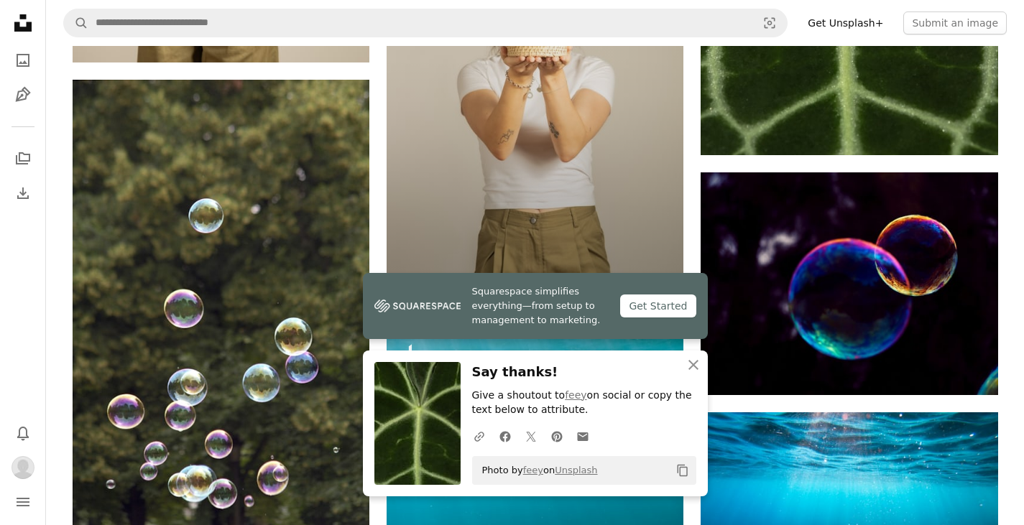
scroll to position [2013, 0]
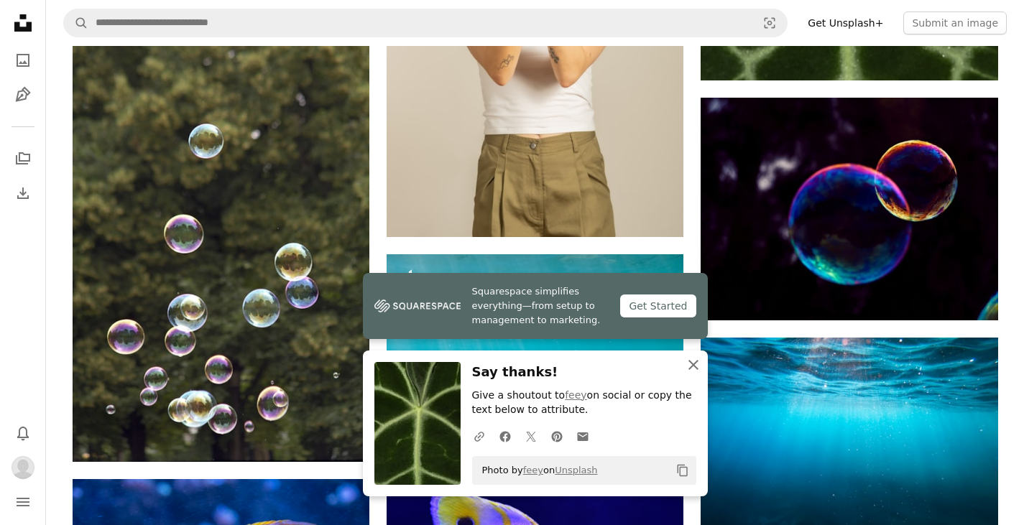
click at [692, 368] on icon "An X shape" at bounding box center [693, 365] width 17 height 17
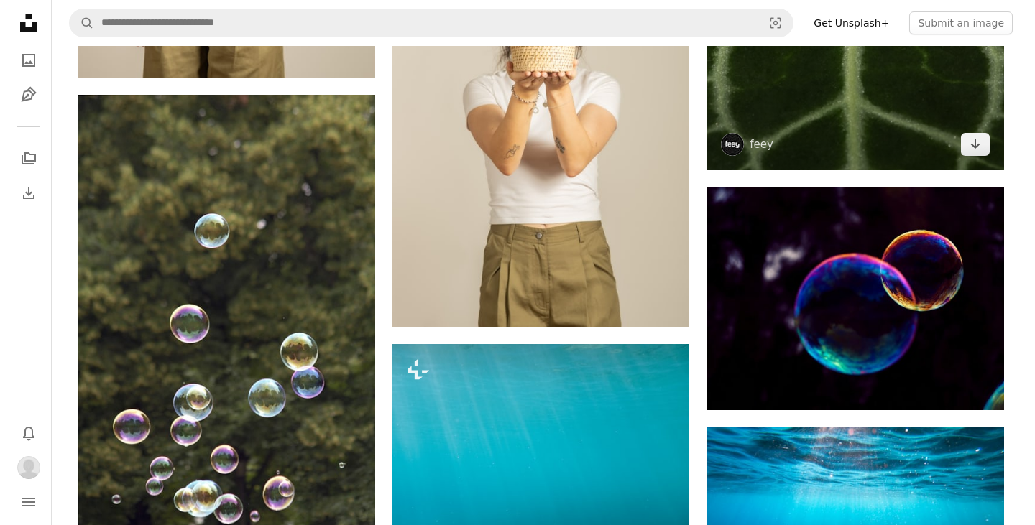
scroll to position [1869, 0]
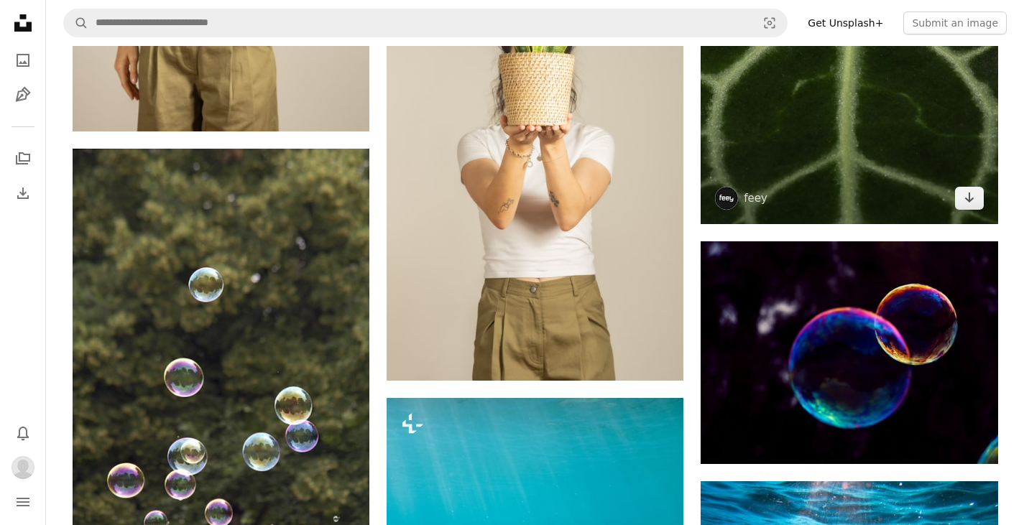
click at [794, 163] on img at bounding box center [849, 39] width 297 height 372
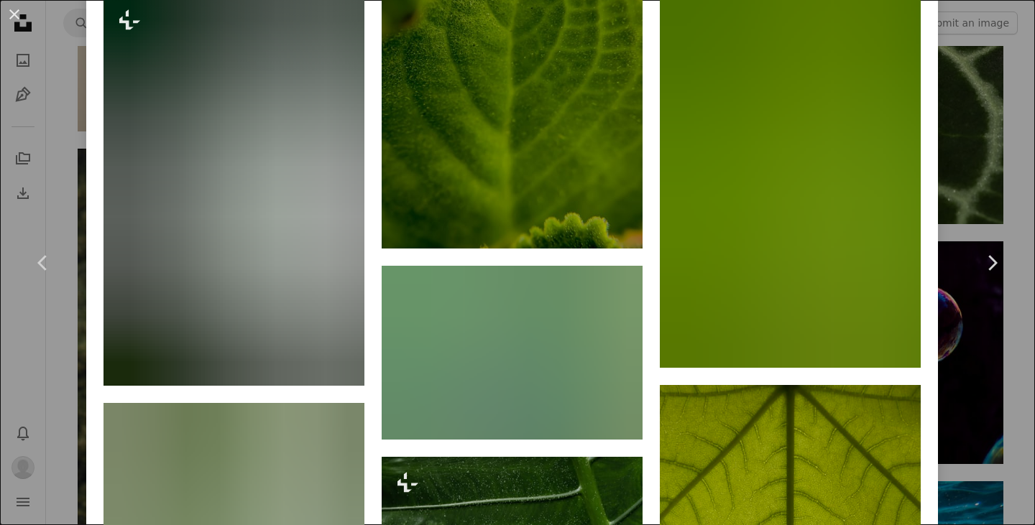
scroll to position [2588, 0]
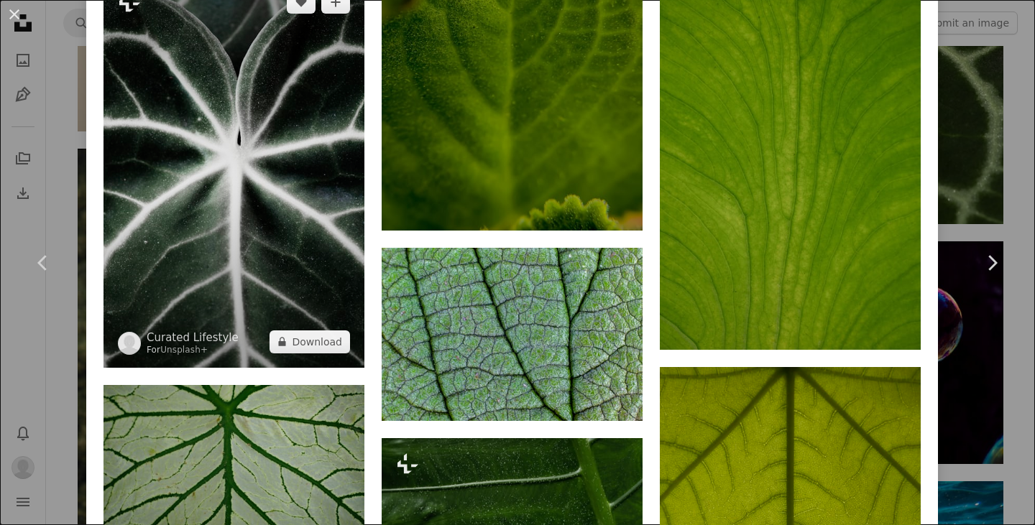
click at [226, 234] on img at bounding box center [234, 172] width 261 height 392
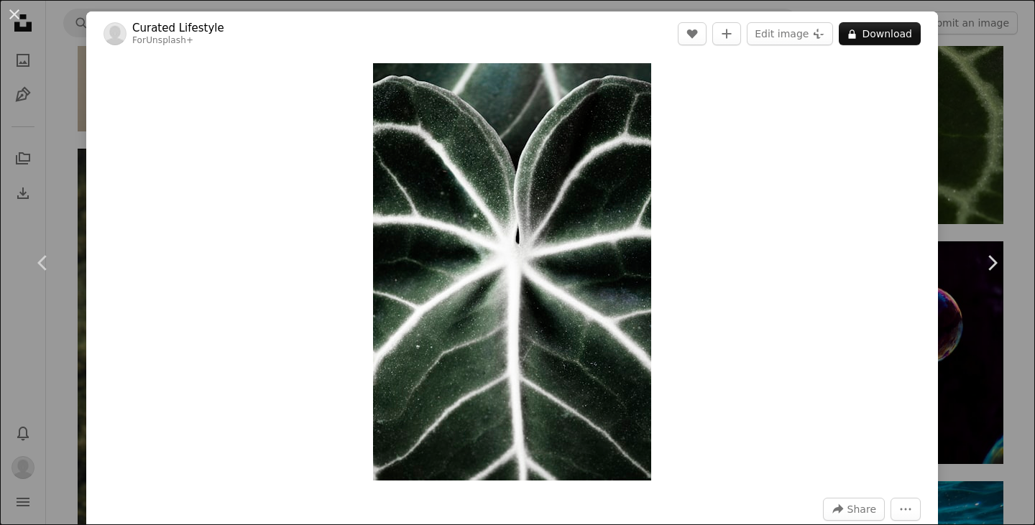
click at [58, 160] on div "An X shape Chevron left Chevron right Curated Lifestyle For Unsplash+ A heart A…" at bounding box center [517, 262] width 1035 height 525
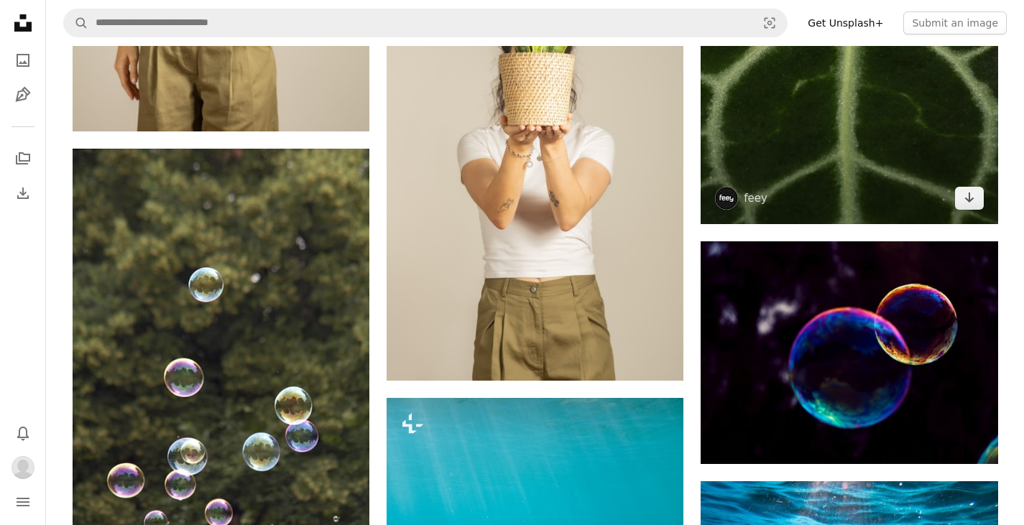
click at [821, 151] on img at bounding box center [849, 39] width 297 height 372
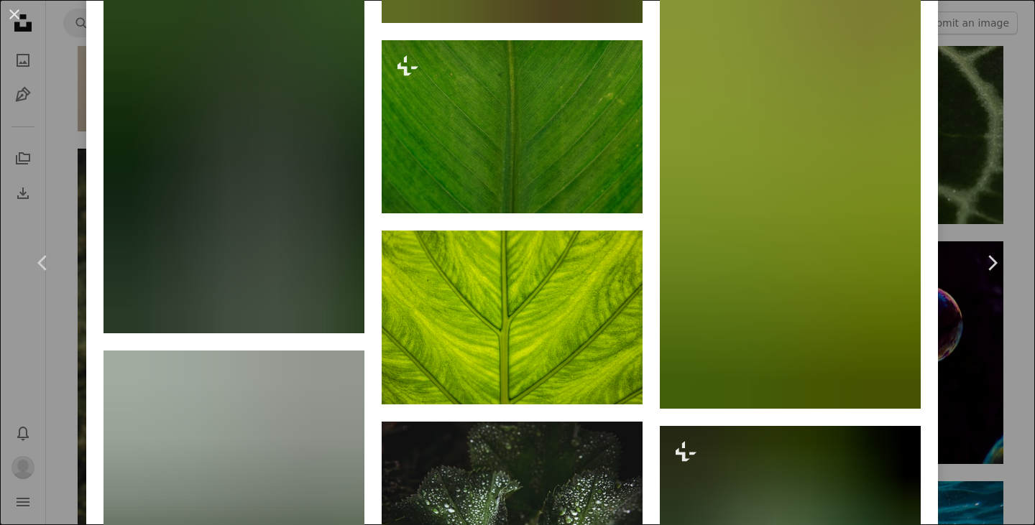
scroll to position [9333, 0]
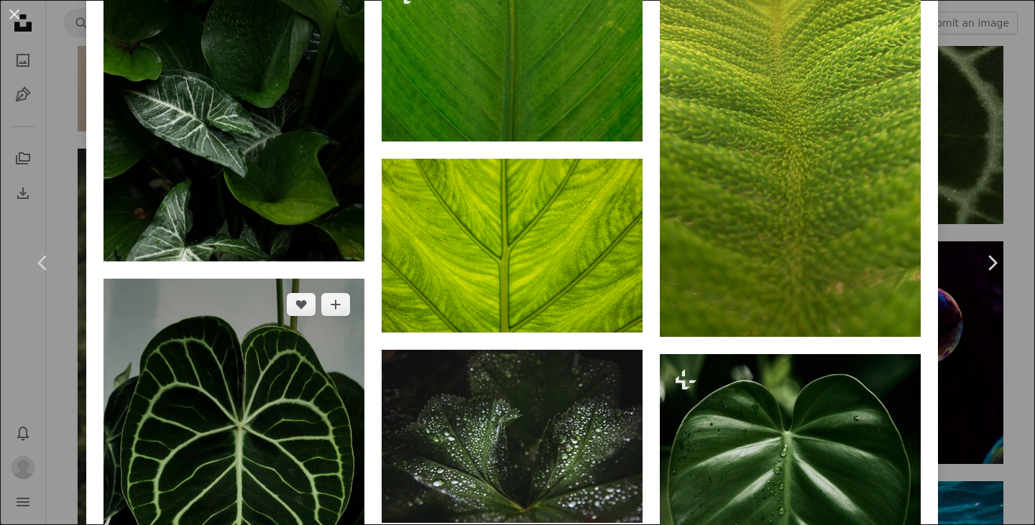
click at [257, 300] on img at bounding box center [234, 511] width 261 height 464
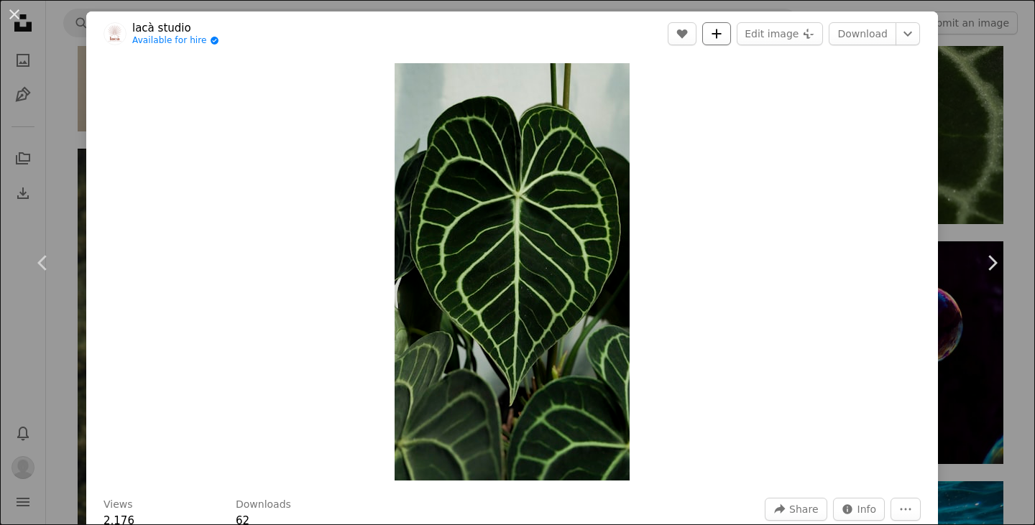
click at [722, 27] on button "A plus sign" at bounding box center [716, 33] width 29 height 23
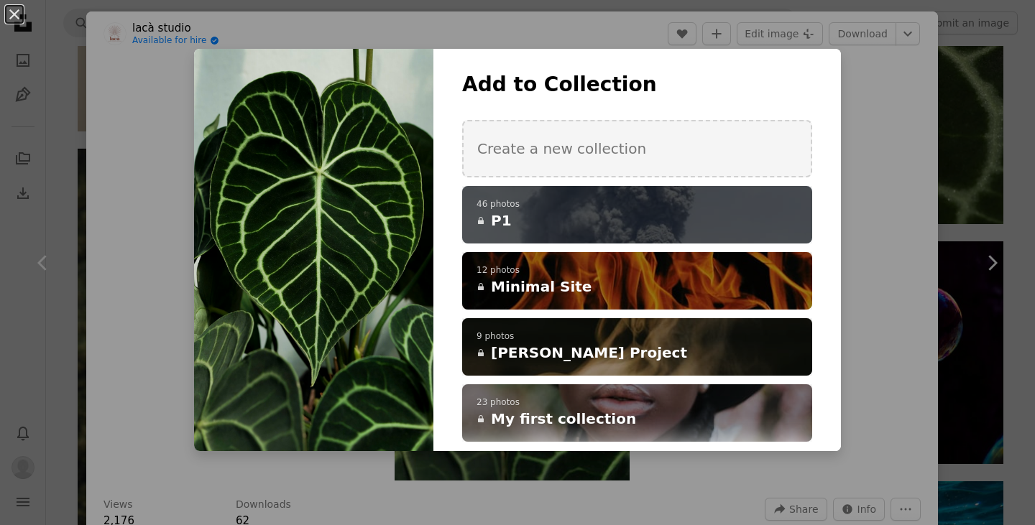
click at [644, 225] on h4 "A lock P1" at bounding box center [630, 221] width 306 height 20
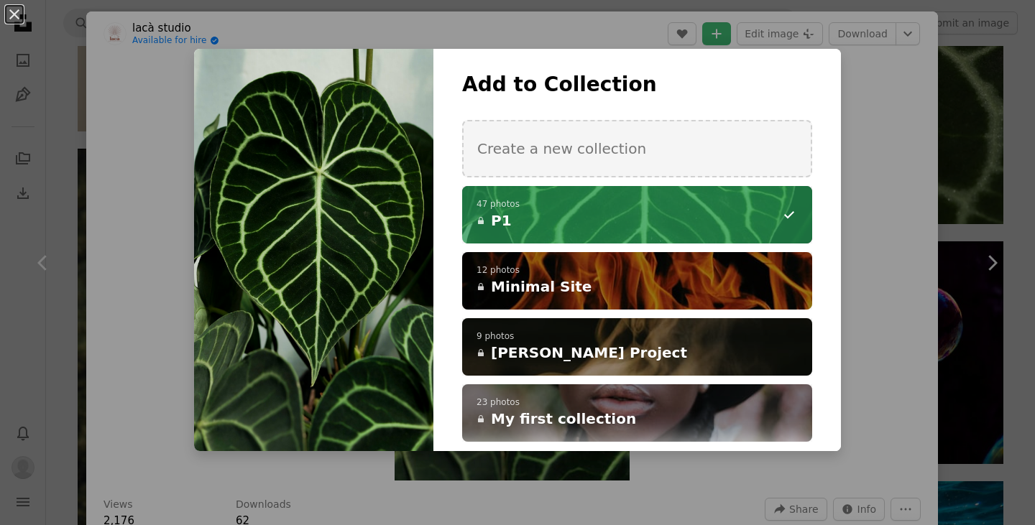
click at [887, 144] on div "An X shape Add to Collection Create a new collection A checkmark A minus sign 4…" at bounding box center [517, 262] width 1035 height 525
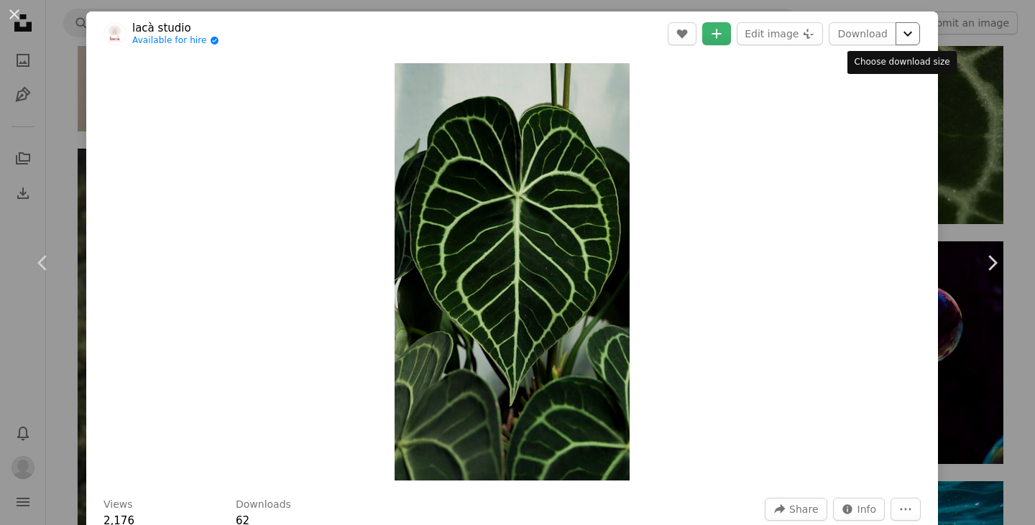
click at [904, 35] on icon "Choose download size" at bounding box center [908, 34] width 9 height 5
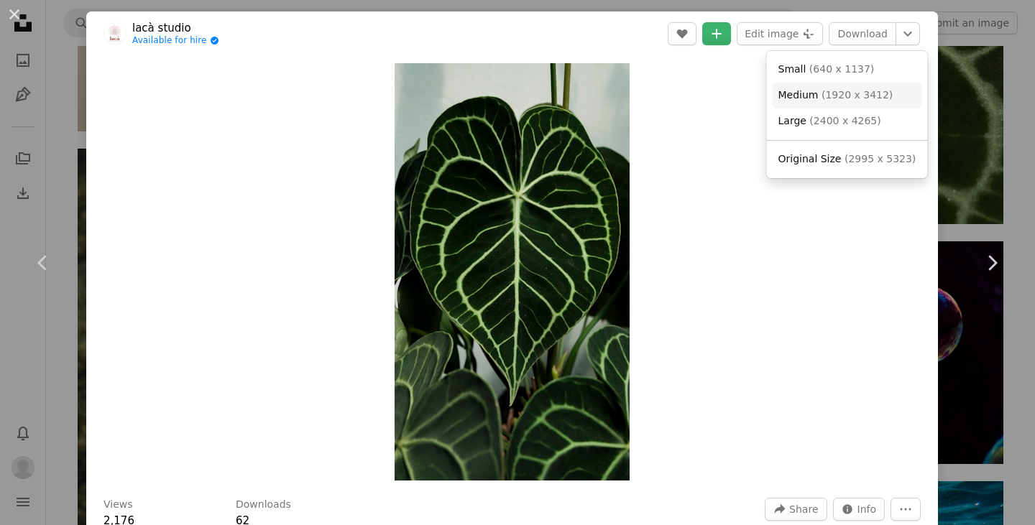
click at [861, 96] on span "( 1920 x 3412 )" at bounding box center [857, 95] width 71 height 12
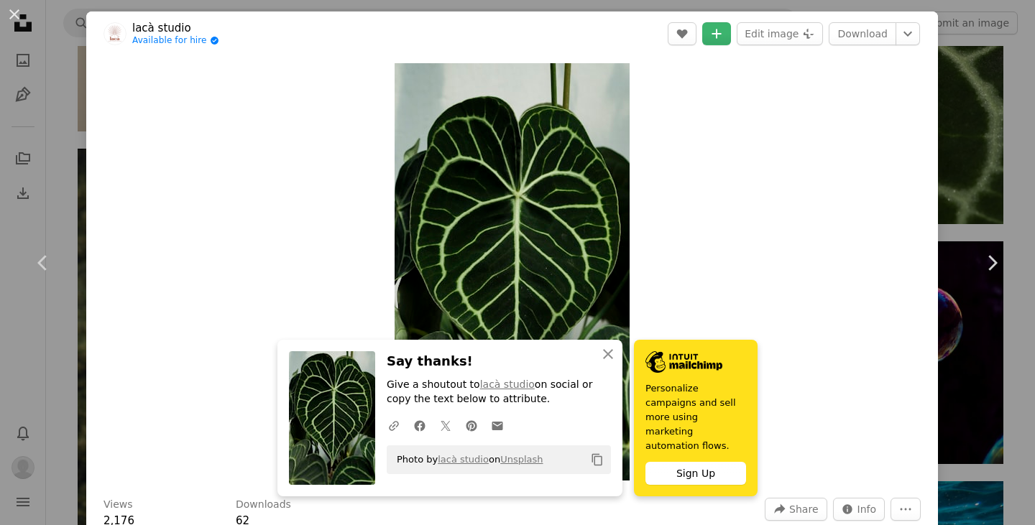
click at [954, 101] on div "An X shape Chevron left Chevron right An X shape Close Say thanks! Give a shout…" at bounding box center [517, 262] width 1035 height 525
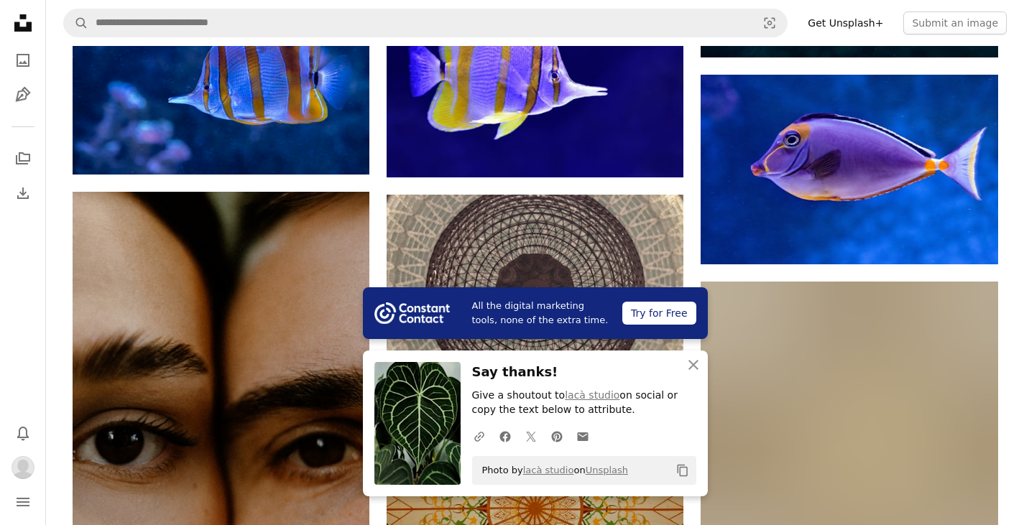
scroll to position [2228, 0]
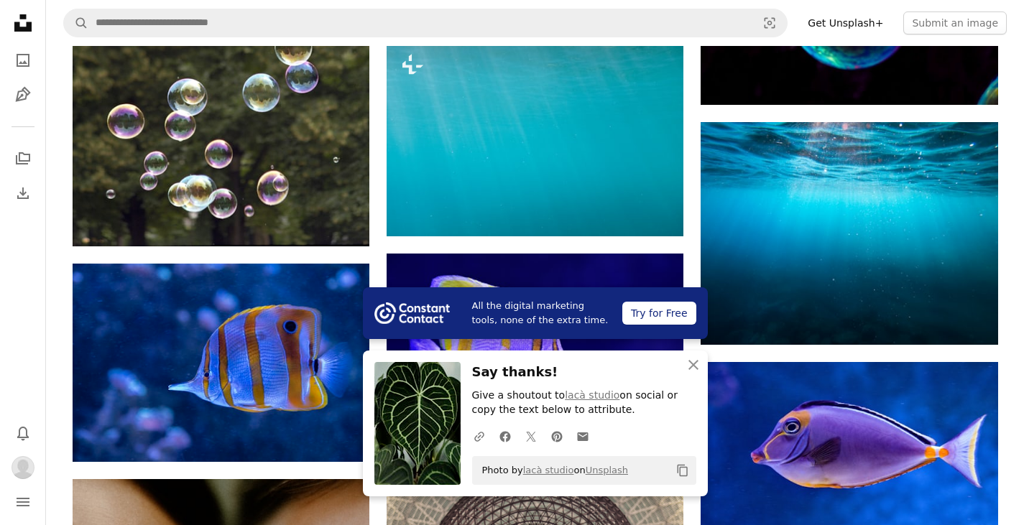
click at [22, 28] on icon at bounding box center [22, 22] width 17 height 17
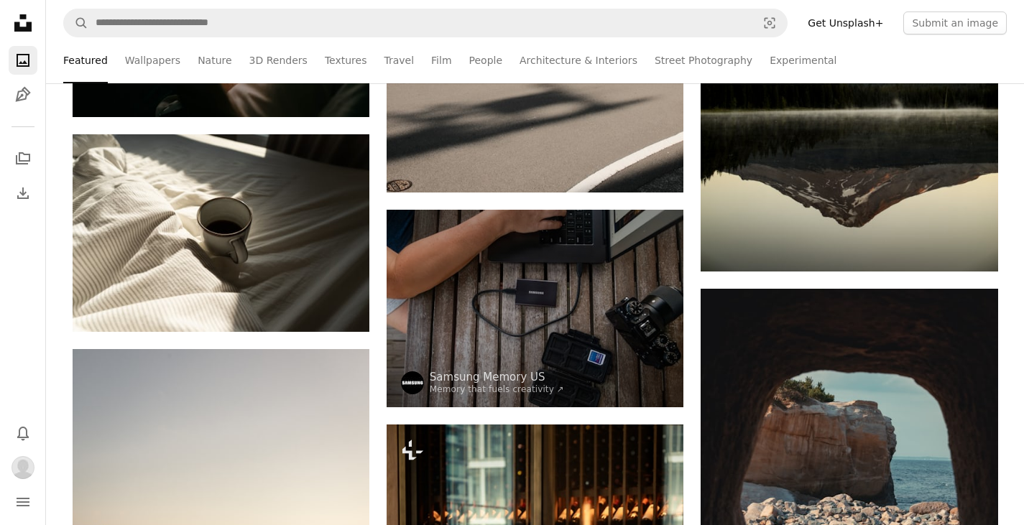
click at [24, 28] on icon at bounding box center [22, 22] width 17 height 17
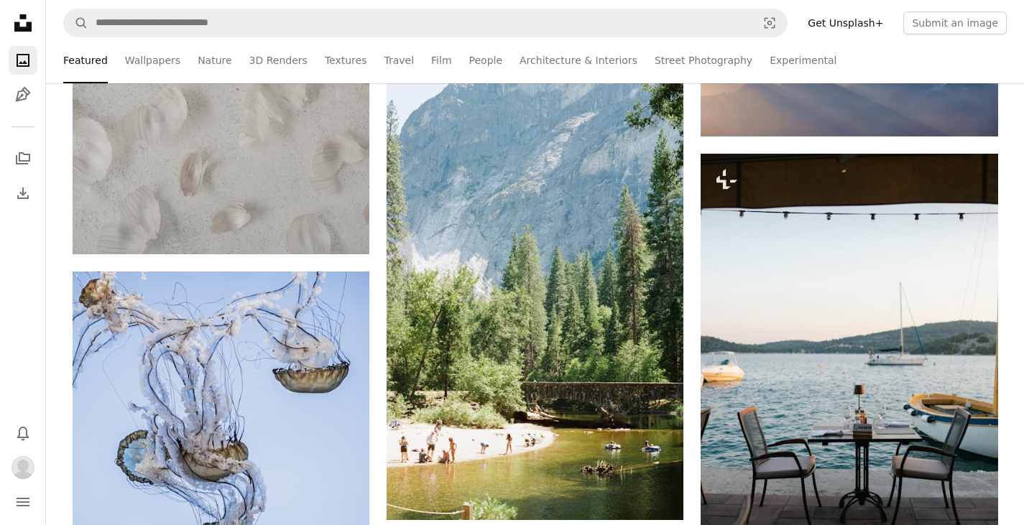
scroll to position [1006, 0]
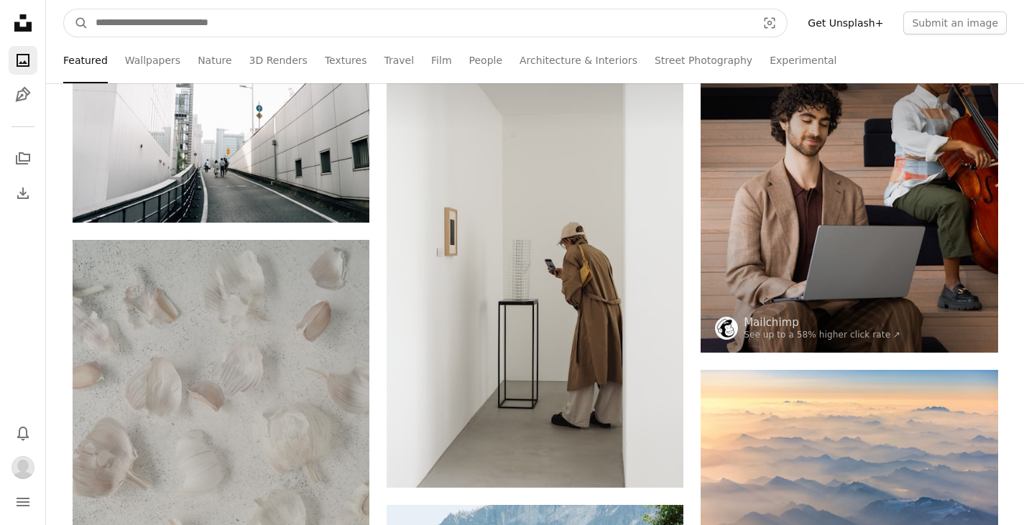
click at [329, 27] on input "Find visuals sitewide" at bounding box center [420, 22] width 664 height 27
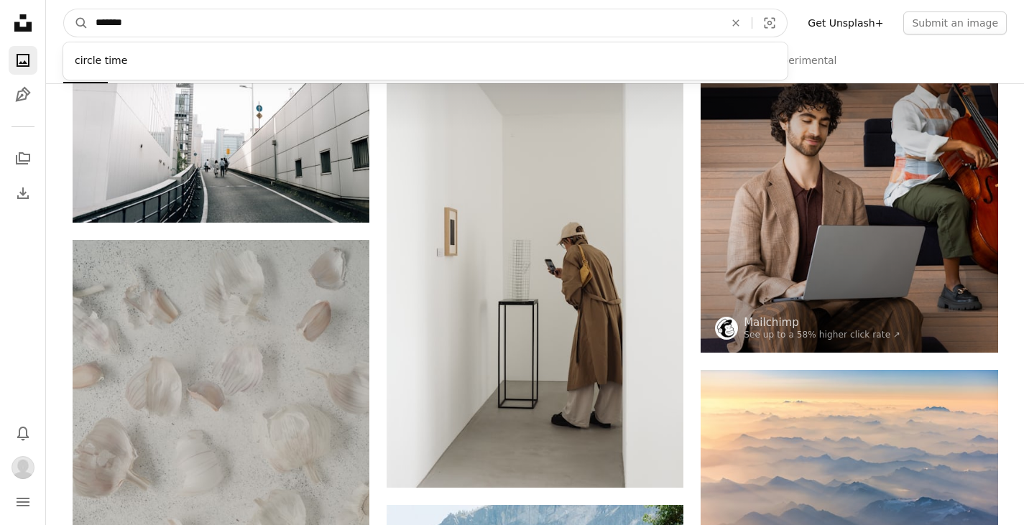
type input "*******"
click at [64, 9] on button "A magnifying glass" at bounding box center [76, 22] width 24 height 27
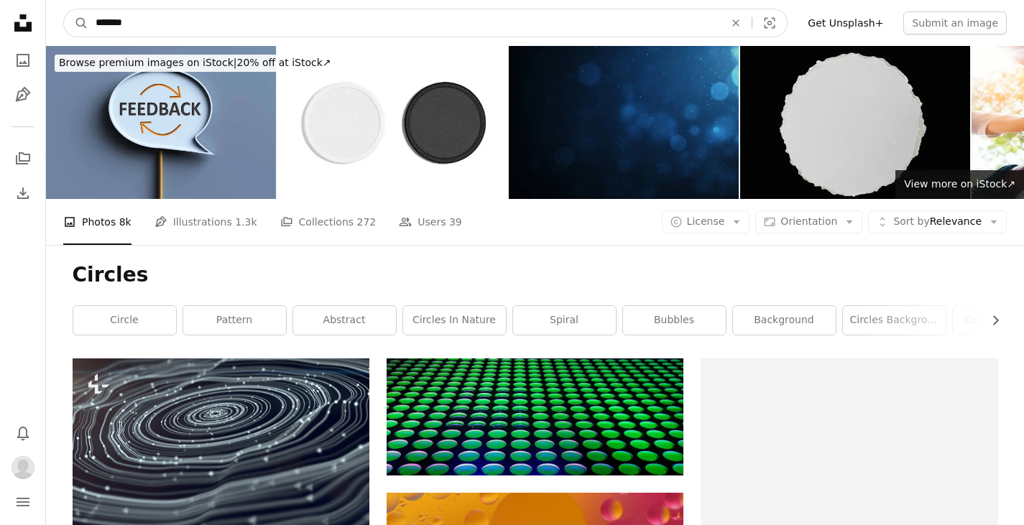
click at [160, 22] on input "*******" at bounding box center [404, 22] width 632 height 27
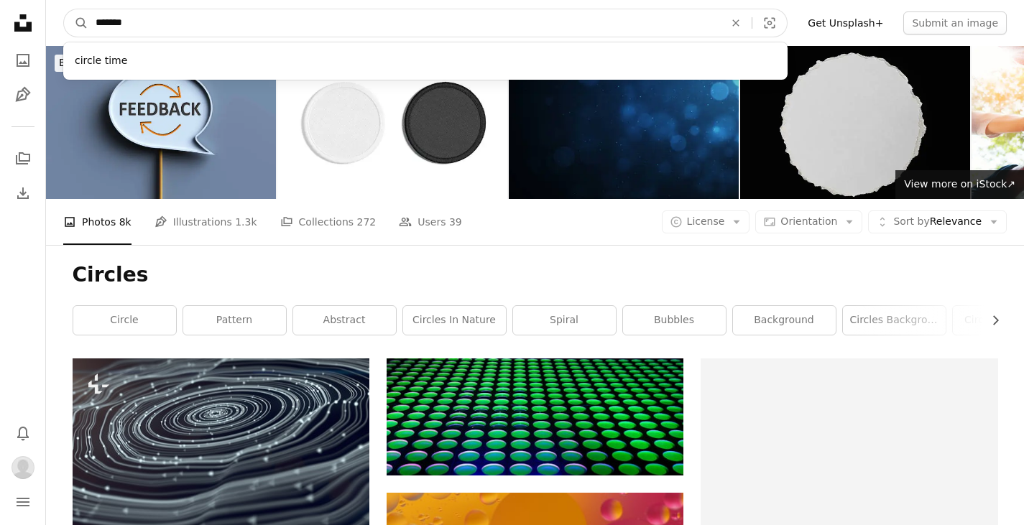
type input "******"
click button "A magnifying glass" at bounding box center [76, 22] width 24 height 27
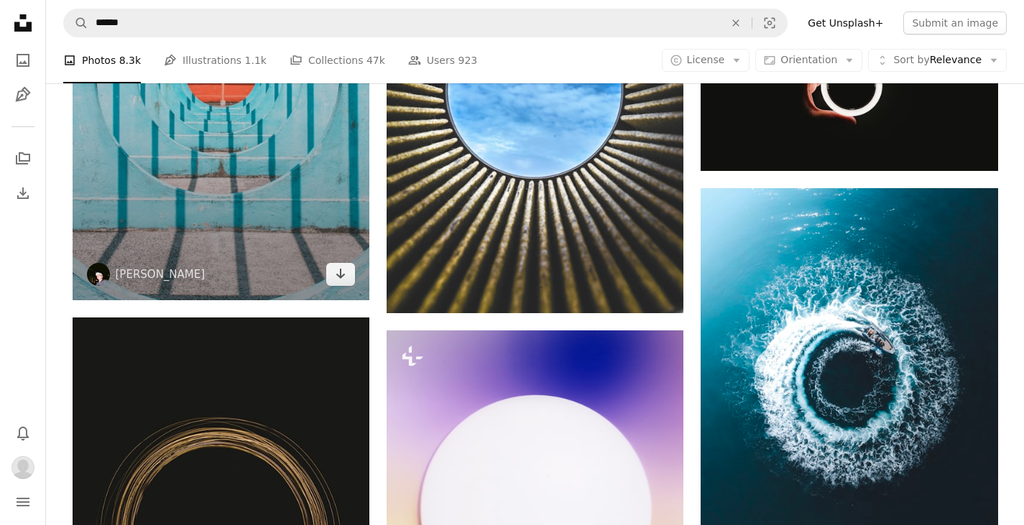
scroll to position [1078, 0]
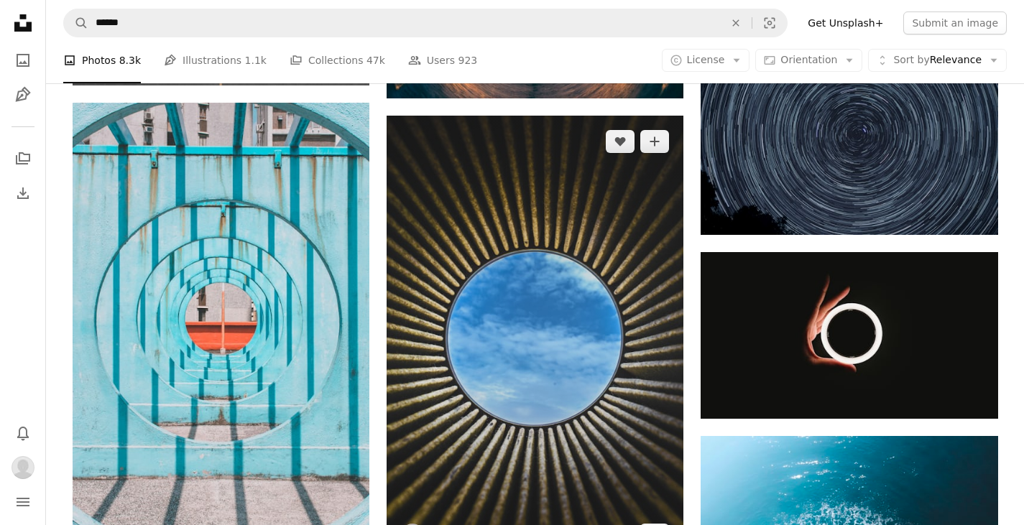
click at [625, 190] on img at bounding box center [535, 339] width 297 height 446
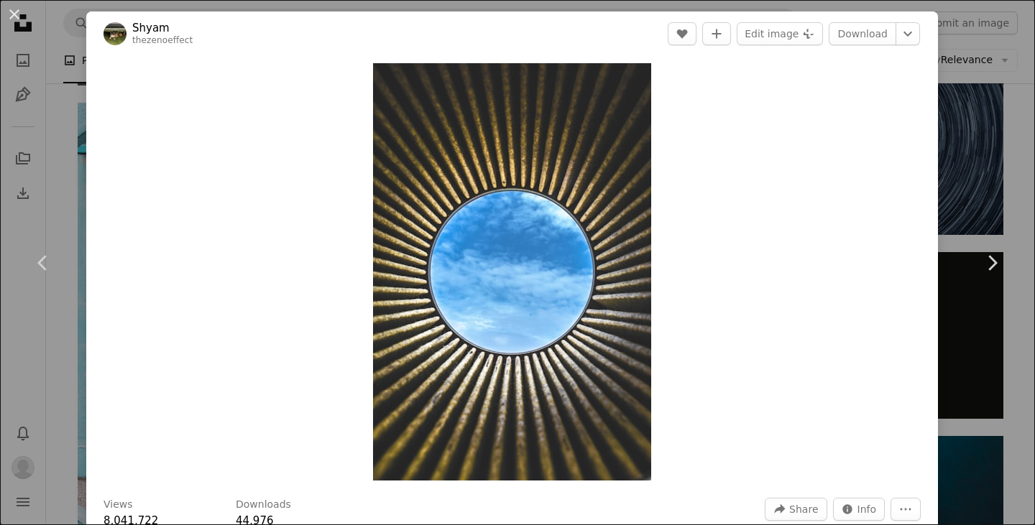
click at [730, 32] on div "A heart A plus sign Edit image Plus sign for Unsplash+ Download Chevron down" at bounding box center [794, 33] width 253 height 23
click at [716, 34] on icon "Add to Collection" at bounding box center [716, 33] width 9 height 9
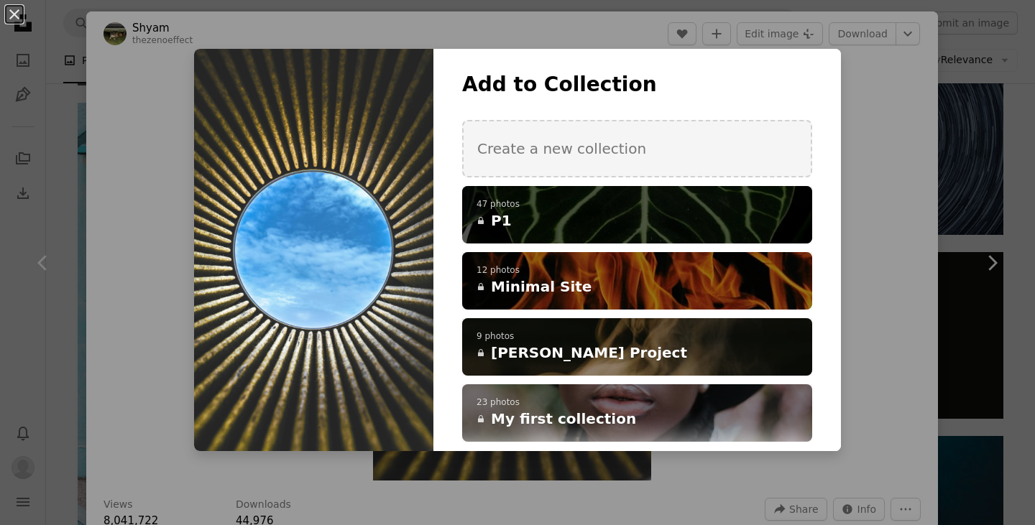
click at [669, 195] on div "A checkmark A plus sign 47 photos A lock P1" at bounding box center [637, 215] width 350 height 58
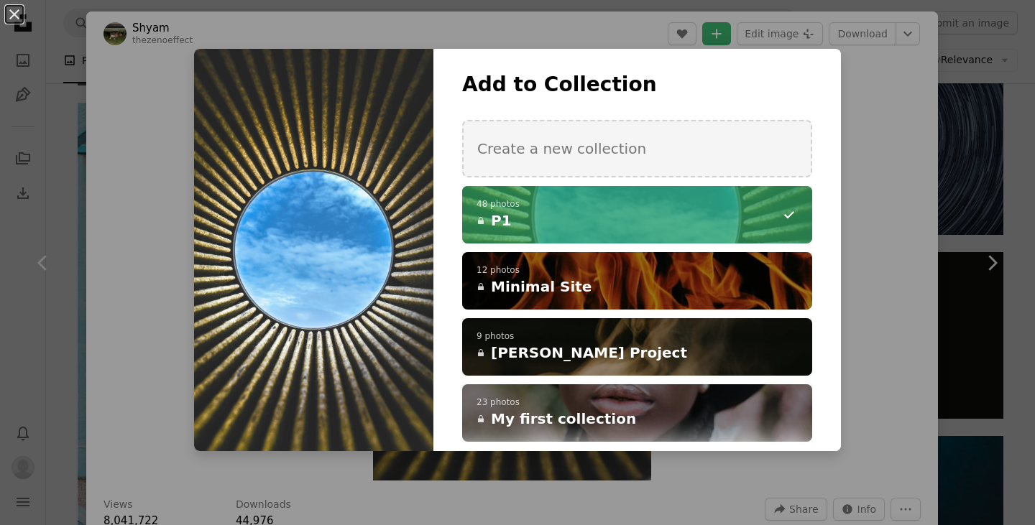
click at [961, 114] on div "An X shape Add to Collection Create a new collection A checkmark A minus sign 4…" at bounding box center [517, 262] width 1035 height 525
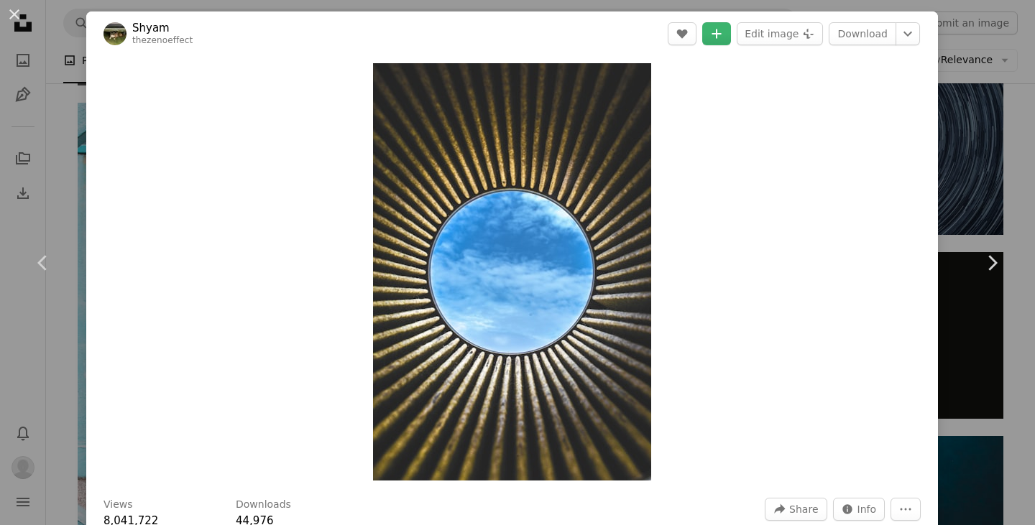
click at [961, 114] on div "An X shape Chevron left Chevron right Shyam thezenoeffect A heart A plus sign E…" at bounding box center [517, 262] width 1035 height 525
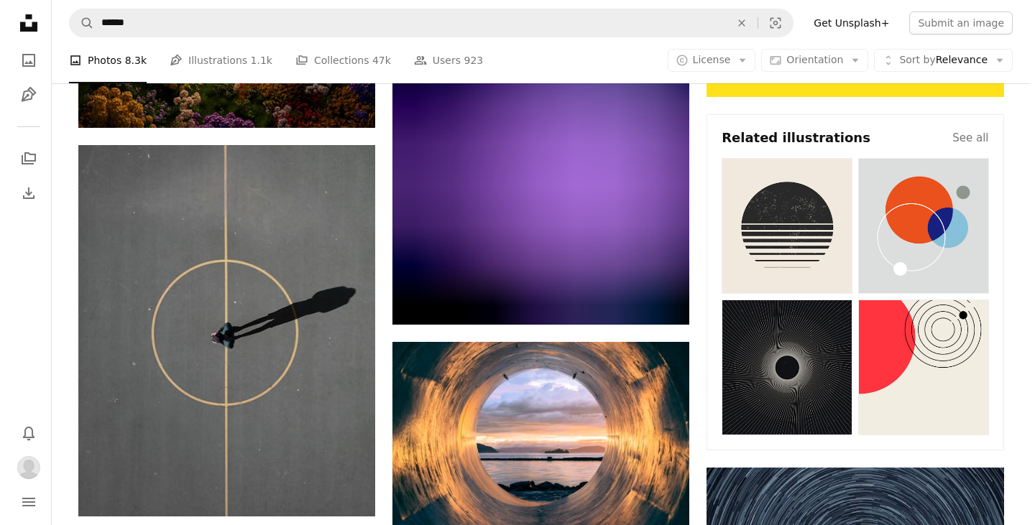
scroll to position [359, 0]
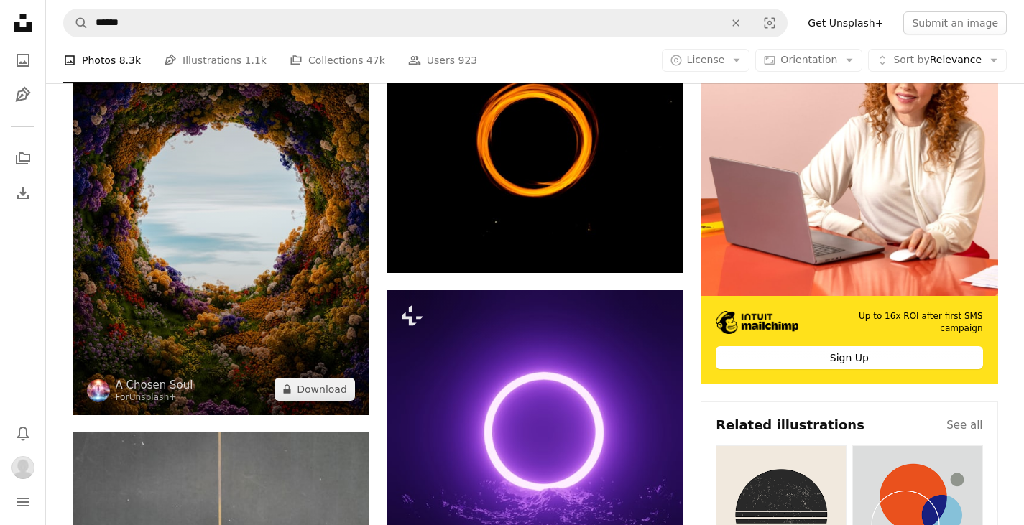
click at [224, 284] on img at bounding box center [221, 207] width 297 height 416
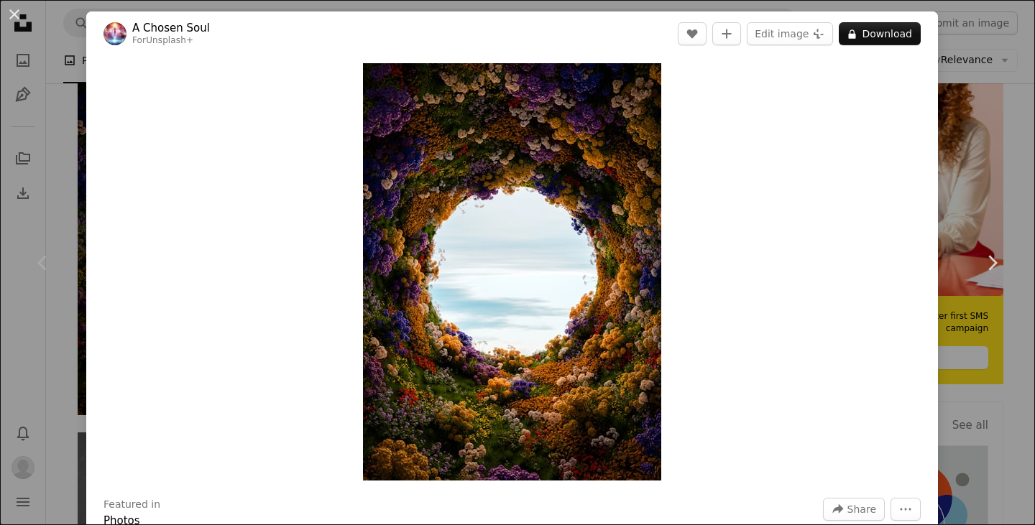
click at [78, 168] on div "An X shape Chevron left Chevron right A Chosen Soul For Unsplash+ A heart A plu…" at bounding box center [517, 262] width 1035 height 525
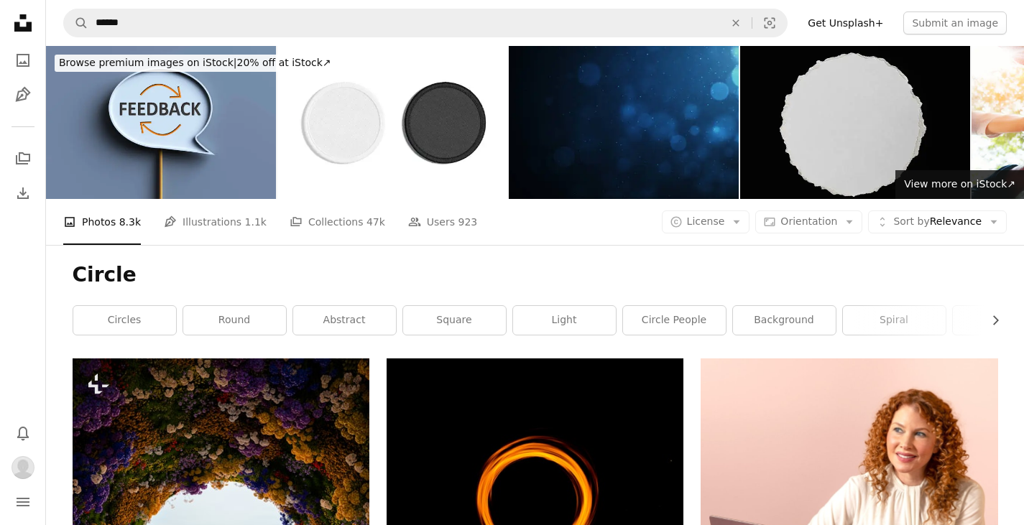
click at [28, 21] on icon "Unsplash logo Unsplash Home" at bounding box center [23, 23] width 29 height 29
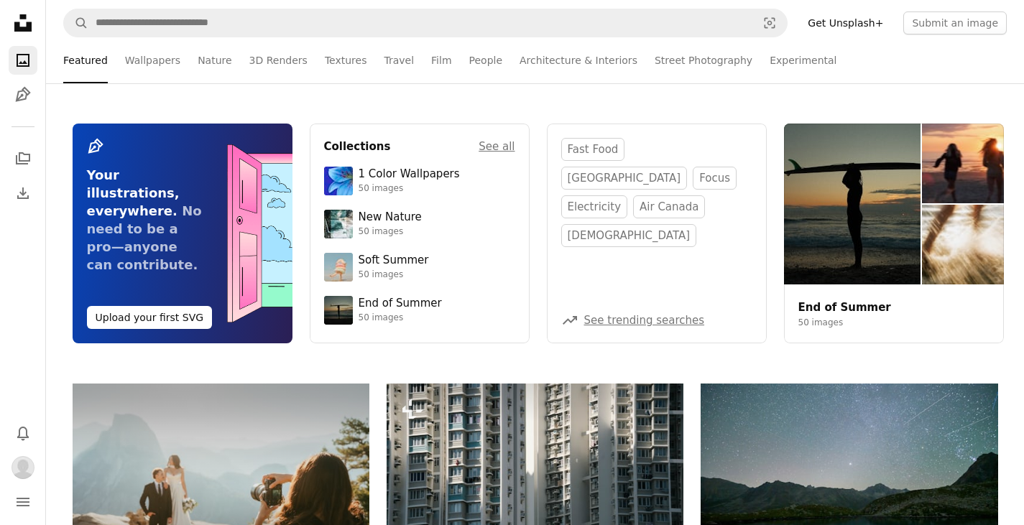
click at [23, 58] on icon "A photo" at bounding box center [22, 60] width 17 height 17
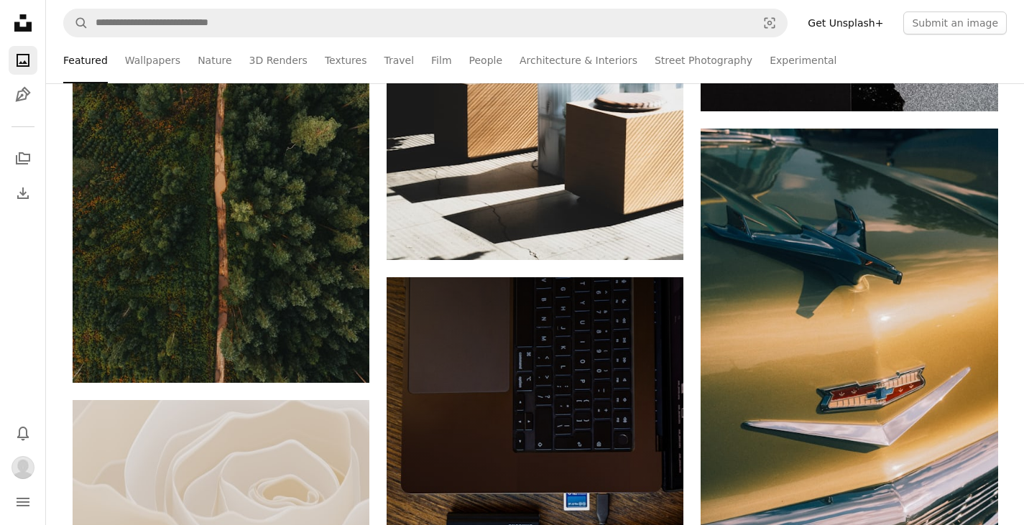
scroll to position [6542, 0]
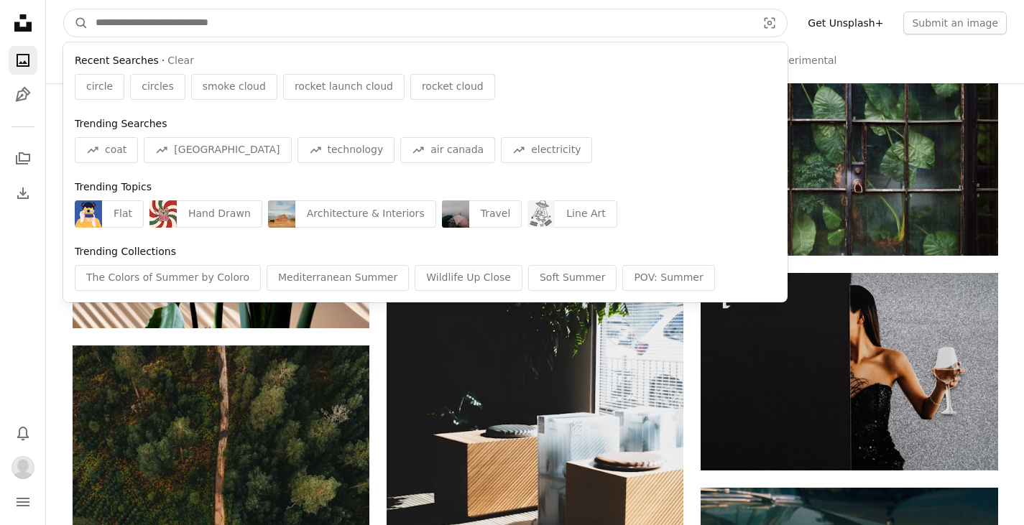
click at [280, 24] on input "Find visuals sitewide" at bounding box center [420, 22] width 664 height 27
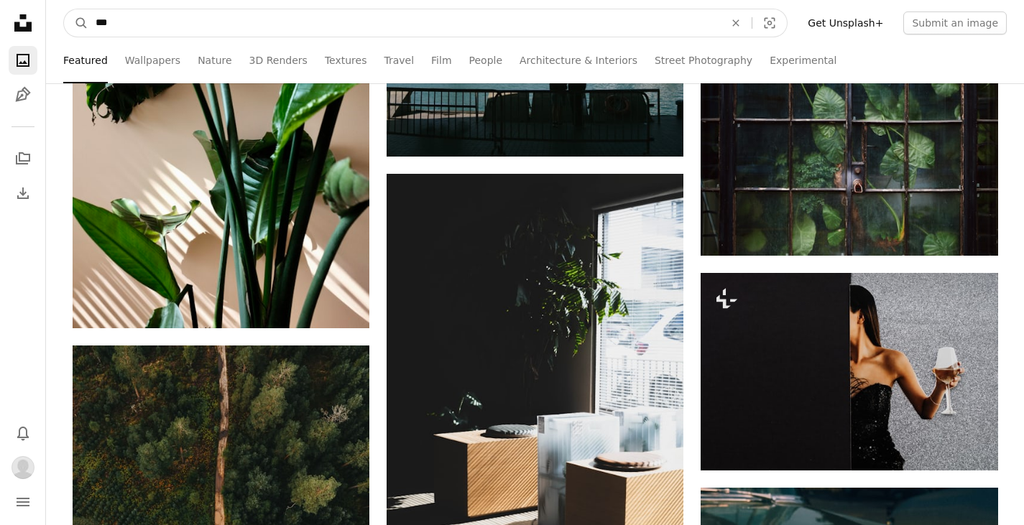
type input "****"
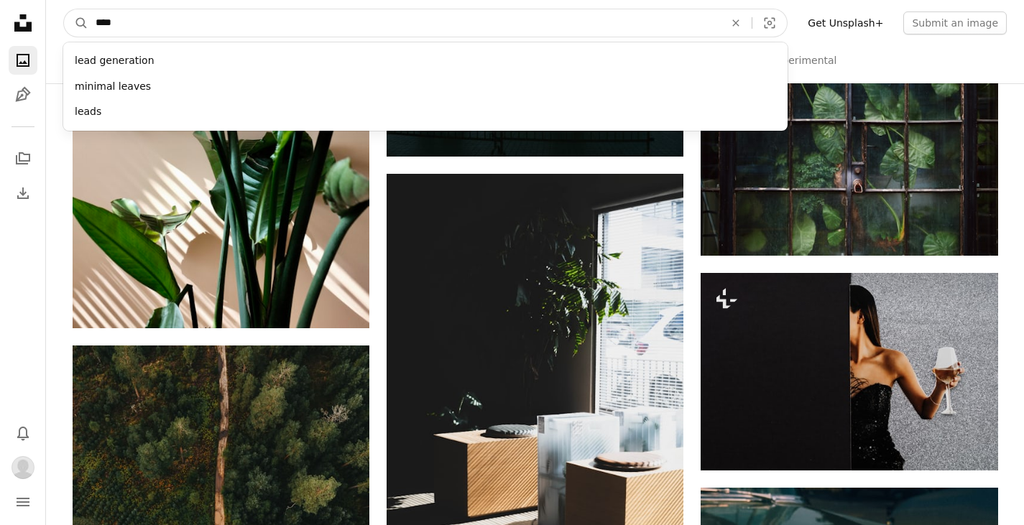
click button "A magnifying glass" at bounding box center [76, 22] width 24 height 27
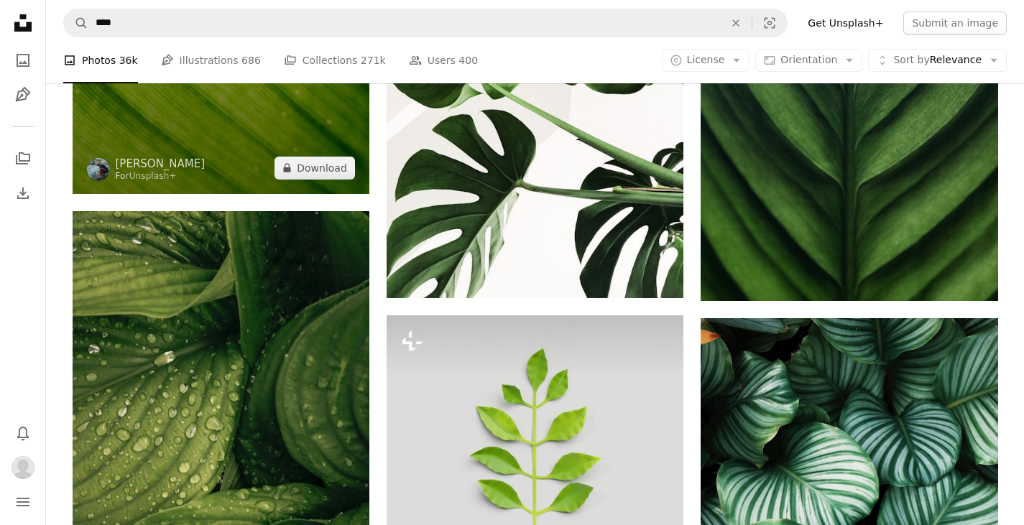
scroll to position [2013, 0]
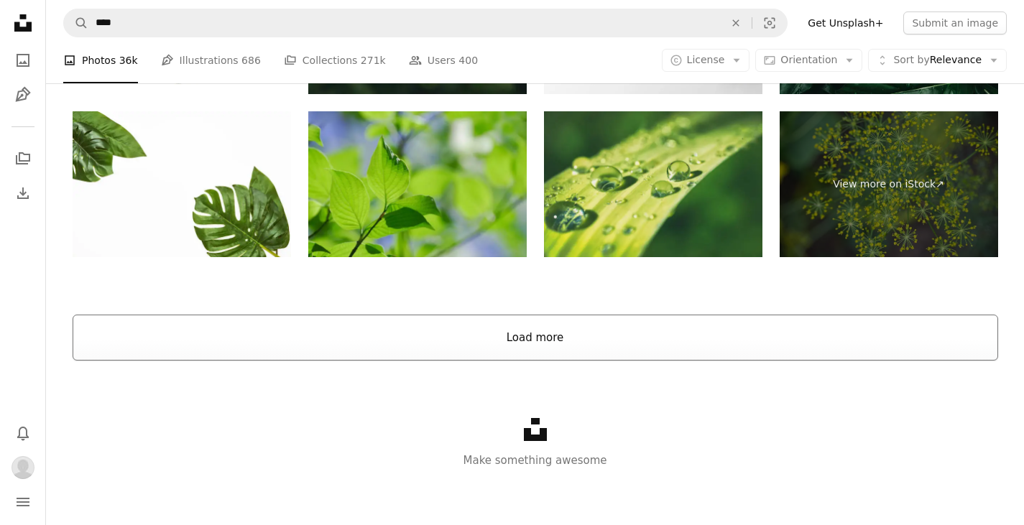
click at [387, 323] on button "Load more" at bounding box center [536, 338] width 926 height 46
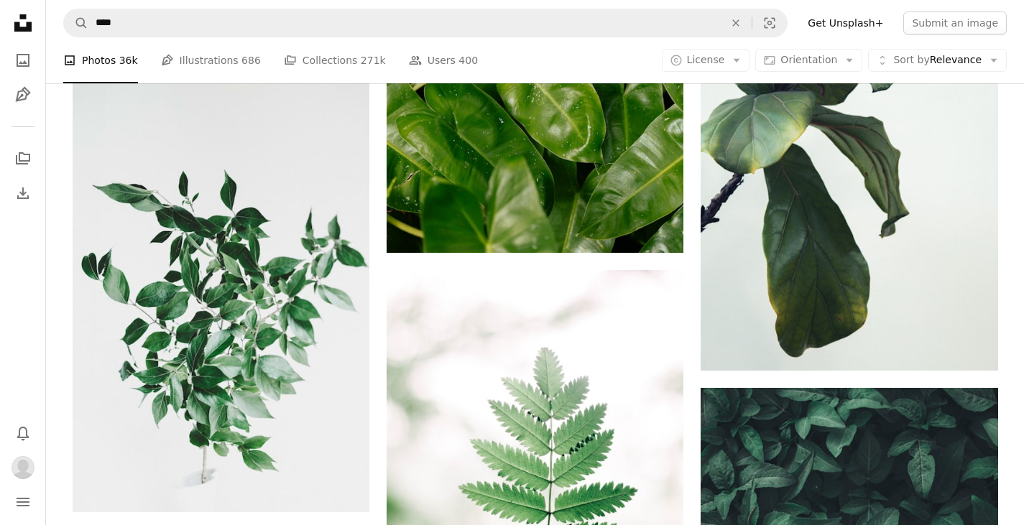
scroll to position [4782, 0]
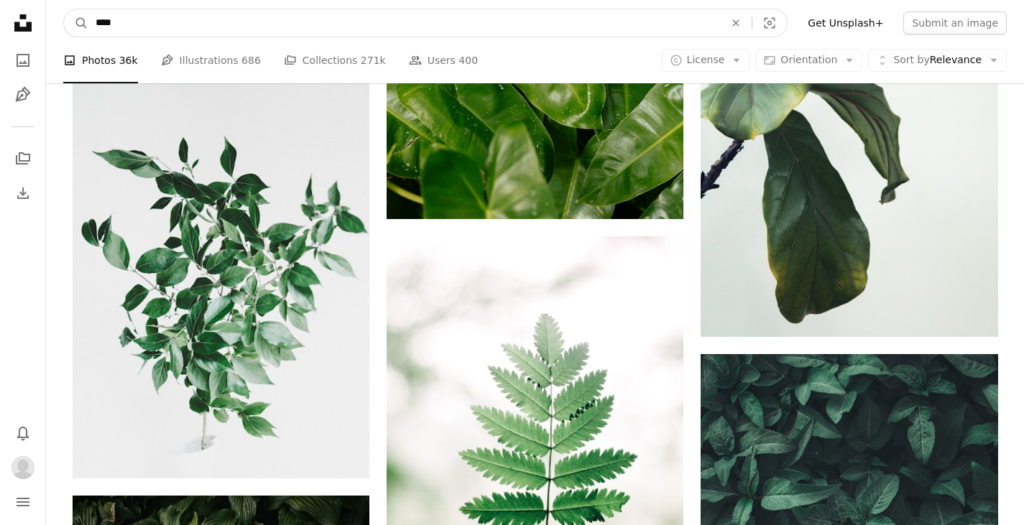
click at [249, 14] on input "****" at bounding box center [404, 22] width 632 height 27
type input "**********"
click button "A magnifying glass" at bounding box center [76, 22] width 24 height 27
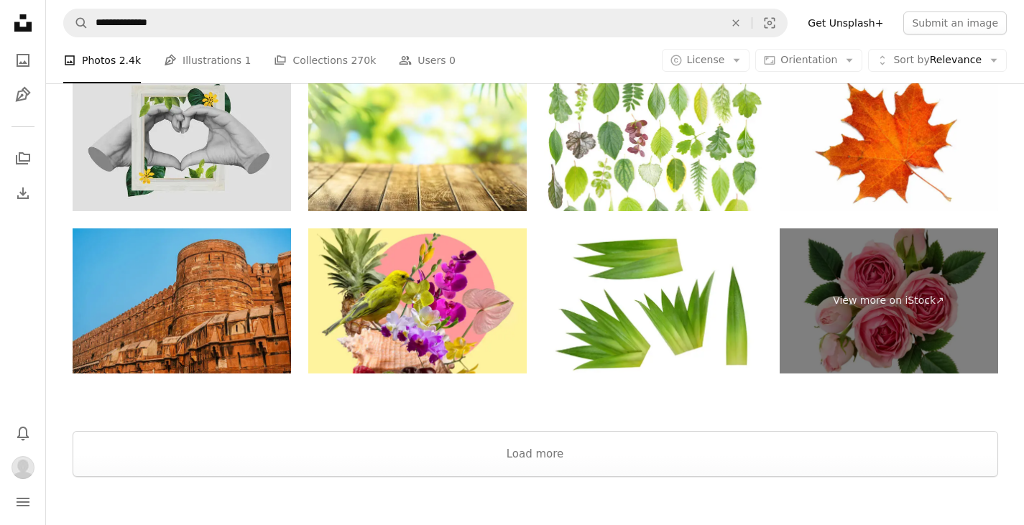
scroll to position [3163, 0]
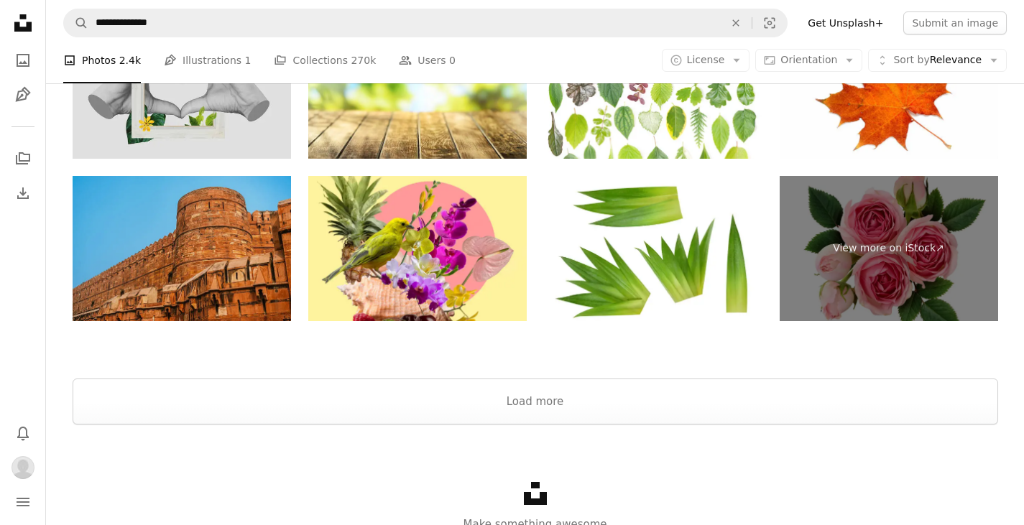
click at [464, 375] on div at bounding box center [535, 361] width 978 height 35
click at [27, 149] on link "A stack of folders" at bounding box center [23, 158] width 29 height 29
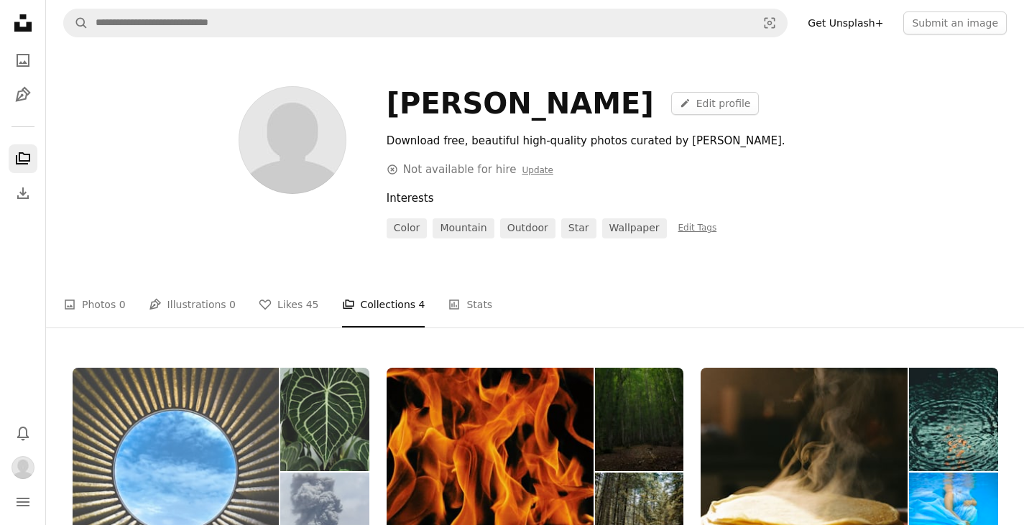
click at [247, 408] on img at bounding box center [176, 472] width 207 height 208
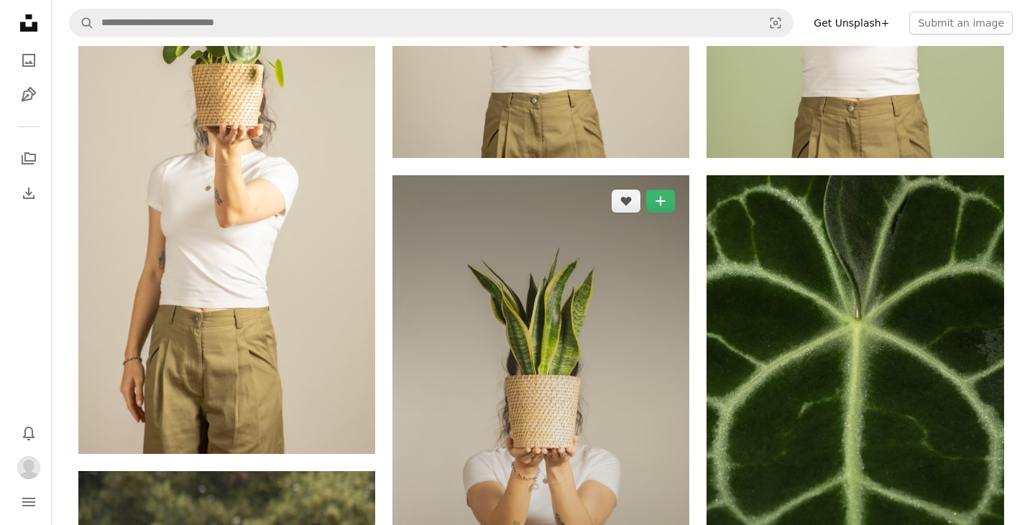
scroll to position [1869, 0]
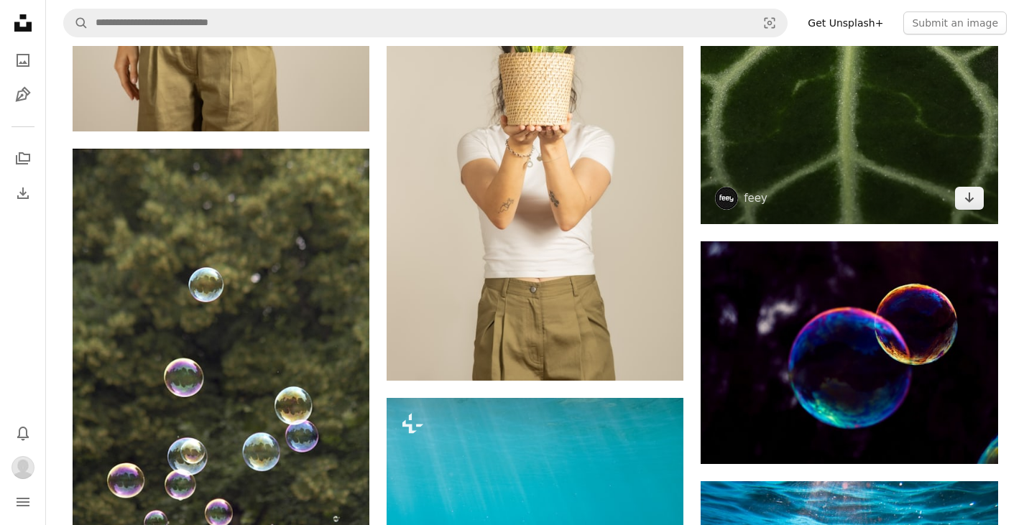
click at [791, 161] on img at bounding box center [849, 39] width 297 height 372
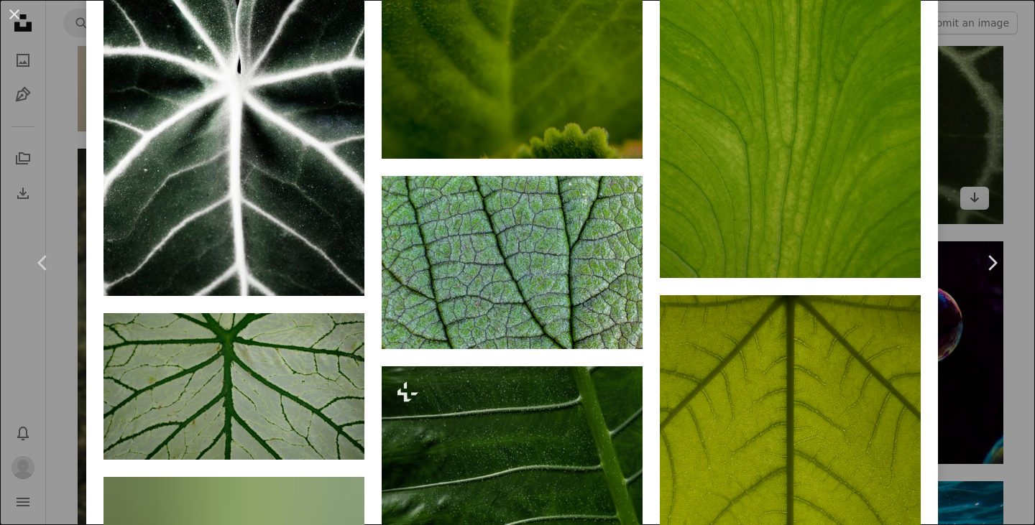
scroll to position [2875, 0]
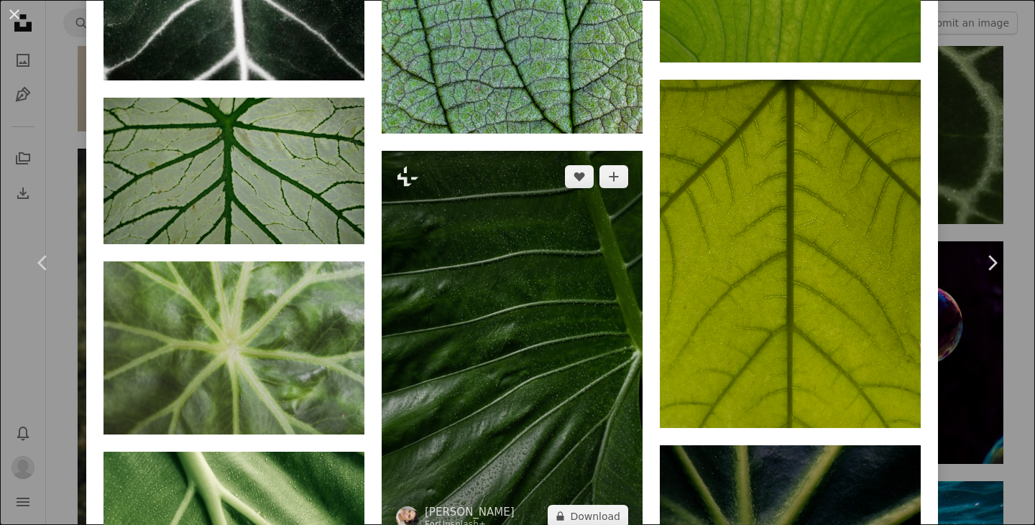
click at [507, 253] on img at bounding box center [512, 347] width 261 height 392
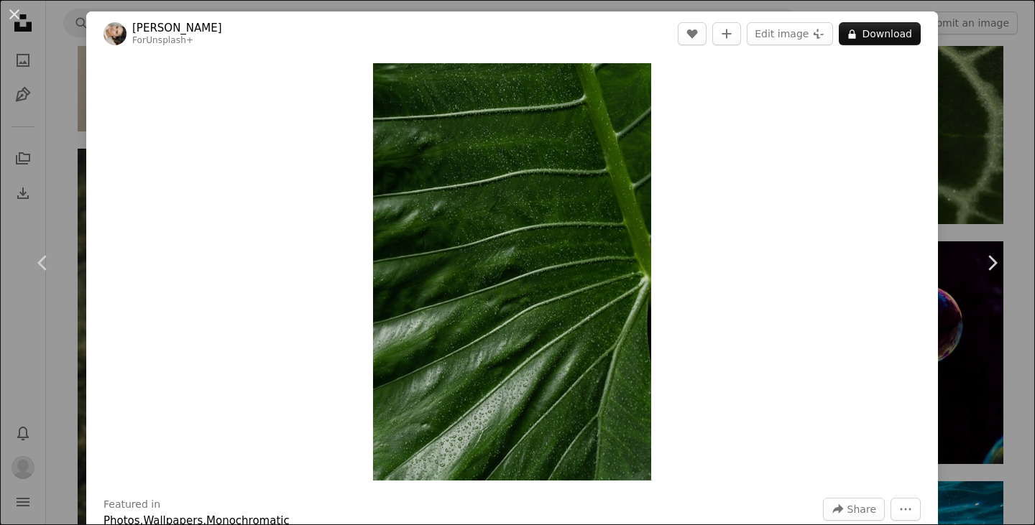
click at [60, 50] on div "An X shape Chevron left Chevron right [PERSON_NAME] For Unsplash+ A heart A plu…" at bounding box center [517, 262] width 1035 height 525
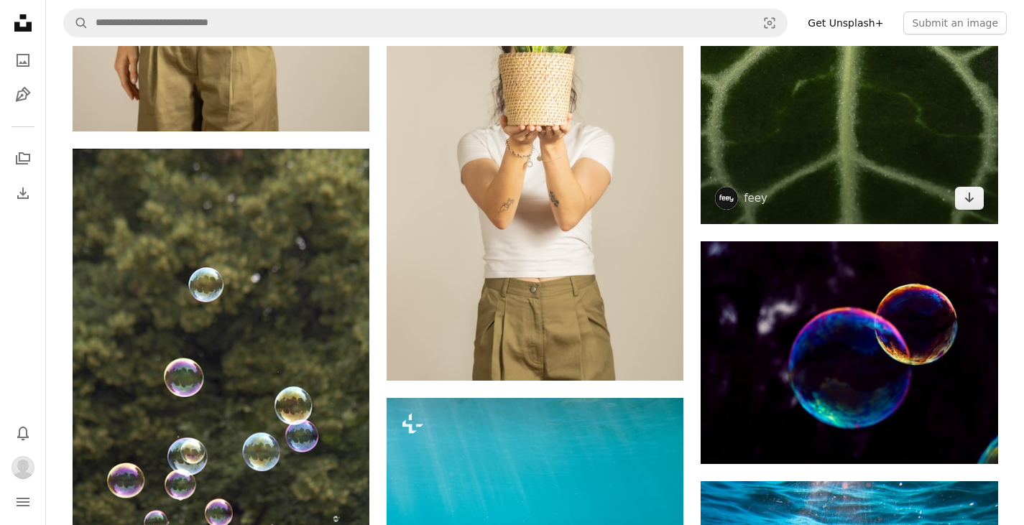
click at [818, 163] on img at bounding box center [849, 39] width 297 height 372
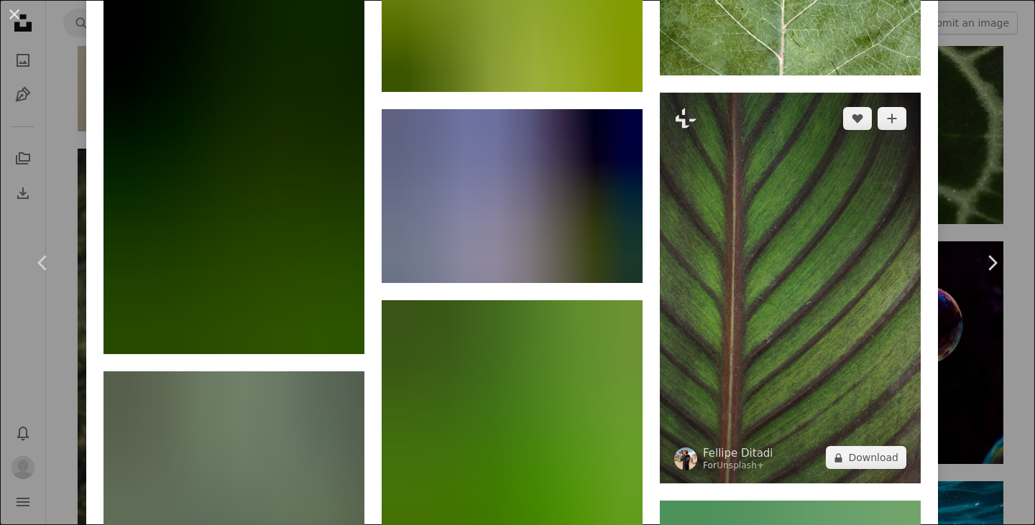
scroll to position [10323, 0]
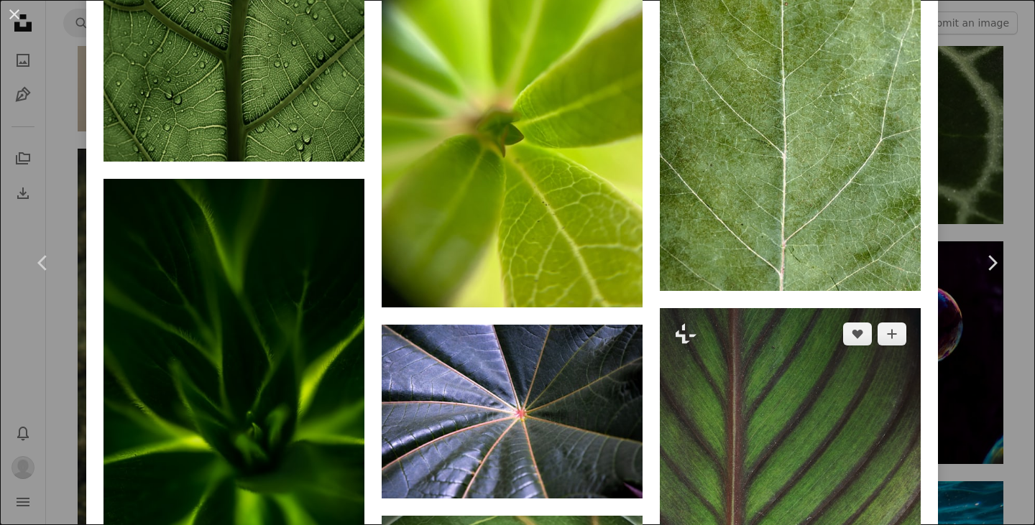
click at [738, 308] on img at bounding box center [790, 504] width 261 height 392
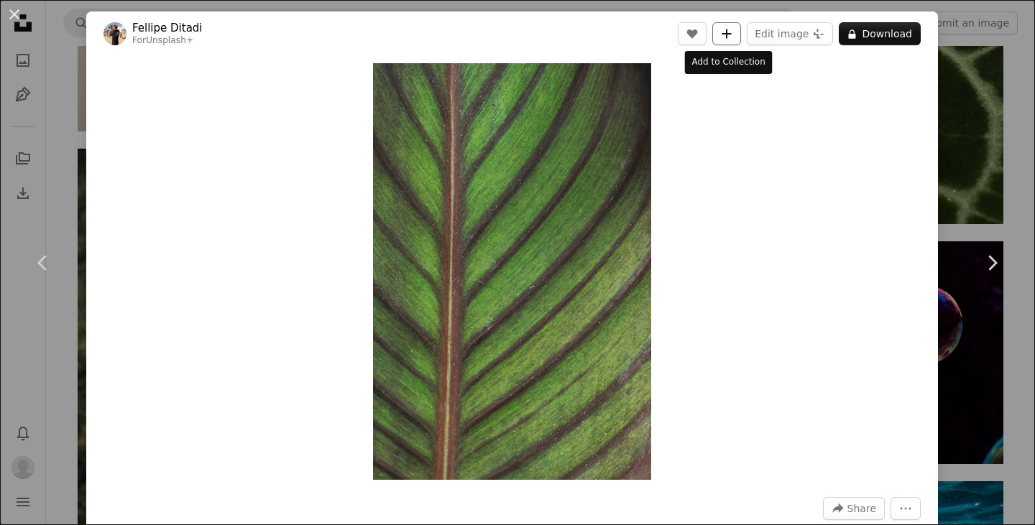
click at [736, 32] on button "A plus sign" at bounding box center [726, 33] width 29 height 23
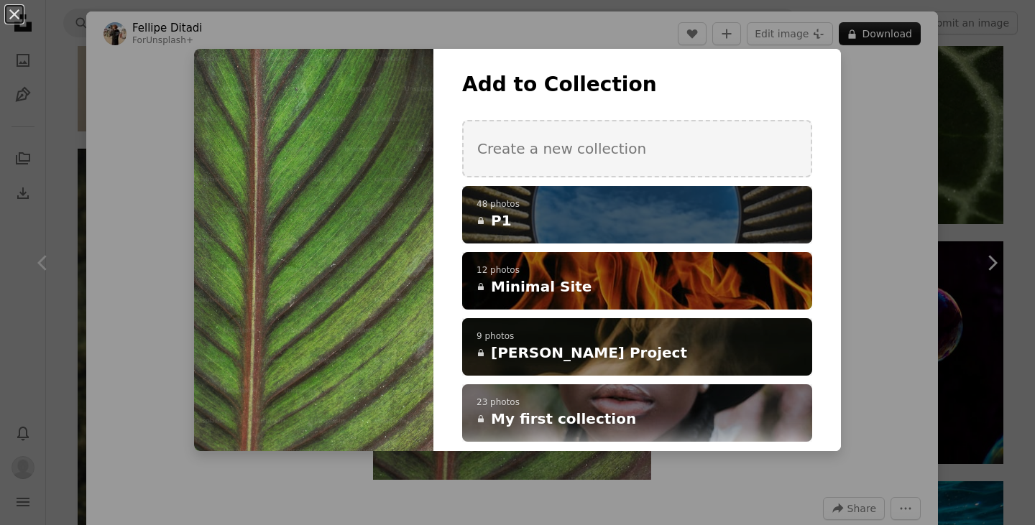
click at [642, 198] on div "A checkmark A plus sign 48 photos A lock P1" at bounding box center [637, 215] width 350 height 58
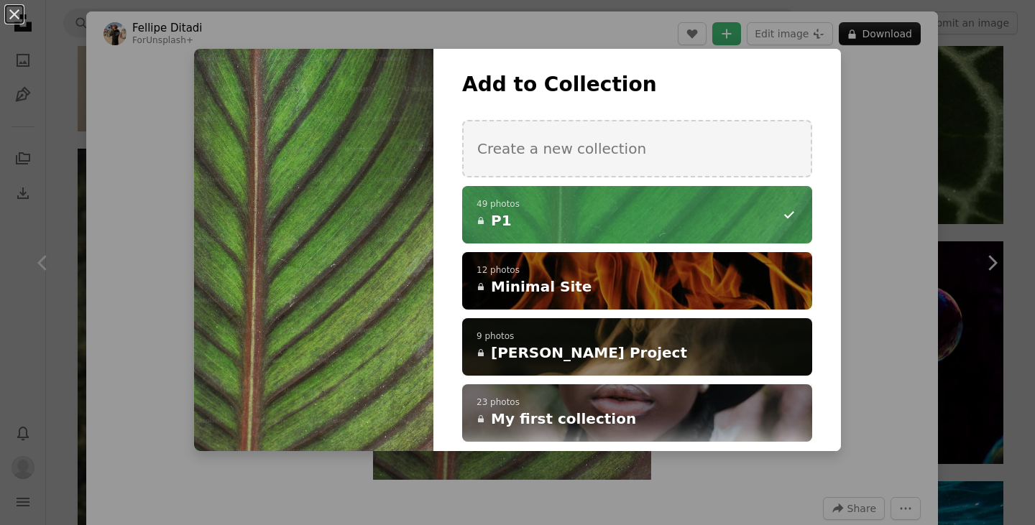
click at [719, 219] on h4 "A lock P1" at bounding box center [630, 221] width 306 height 20
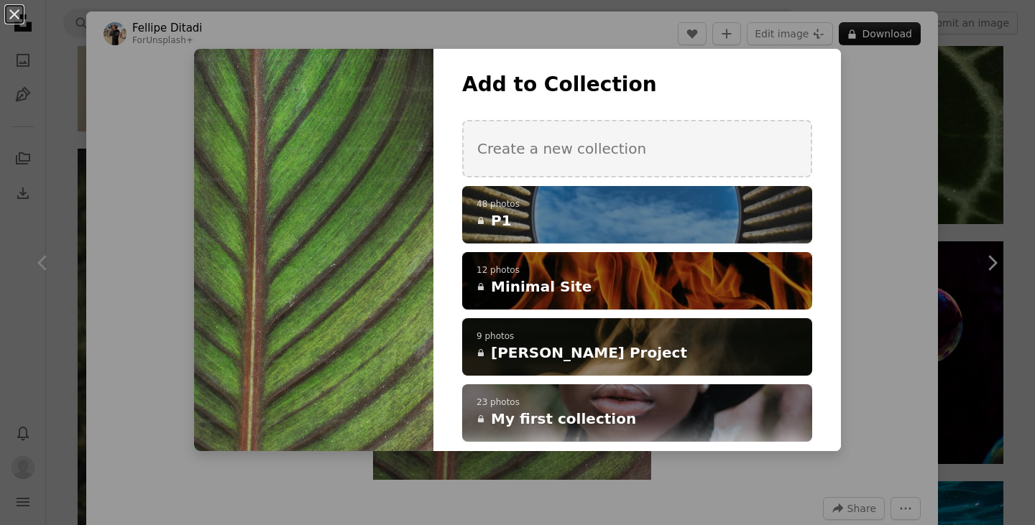
drag, startPoint x: 110, startPoint y: 87, endPoint x: 93, endPoint y: 88, distance: 17.3
click at [108, 87] on div "An X shape Add to Collection Create a new collection A checkmark A plus sign 48…" at bounding box center [517, 262] width 1035 height 525
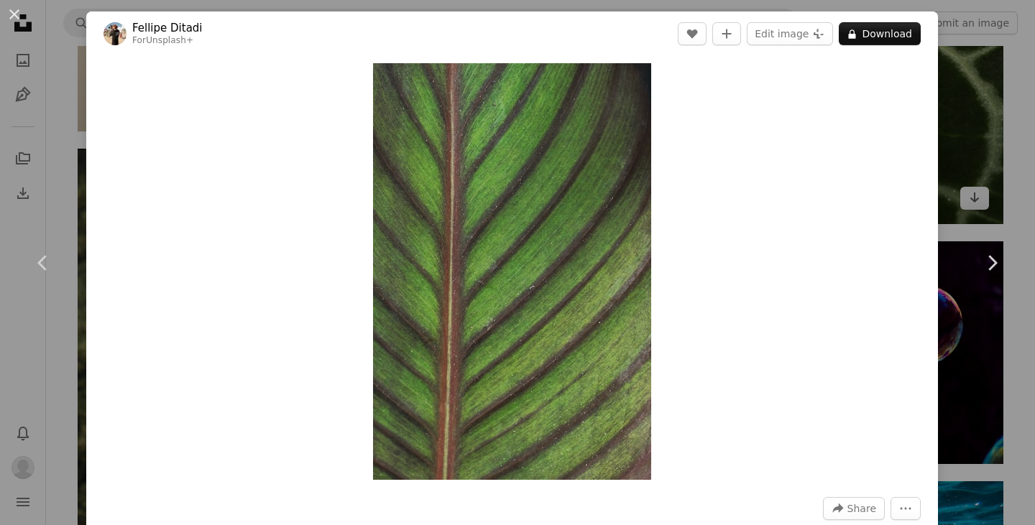
click at [935, 165] on div "An X shape Chevron left Chevron right [PERSON_NAME] For Unsplash+ A heart A plu…" at bounding box center [517, 262] width 1035 height 525
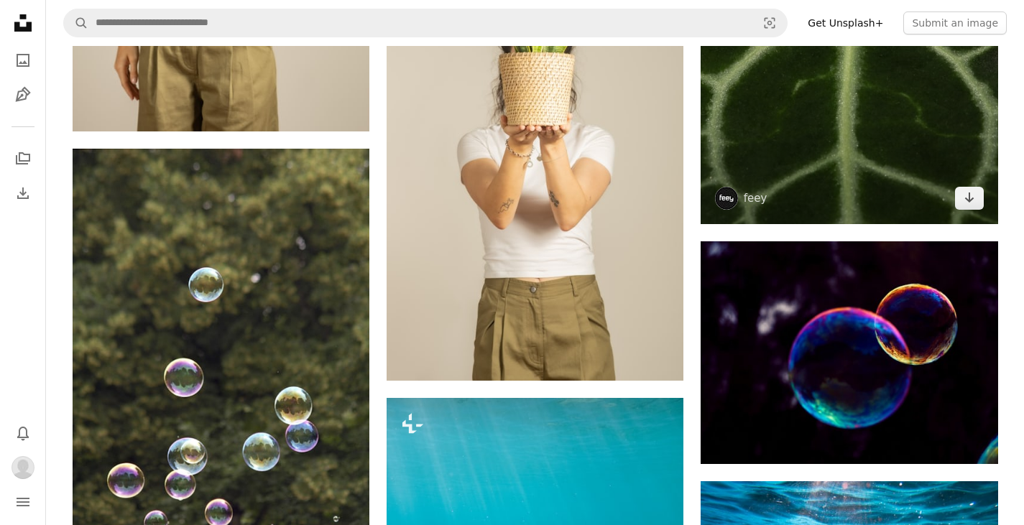
click at [944, 161] on img at bounding box center [849, 39] width 297 height 372
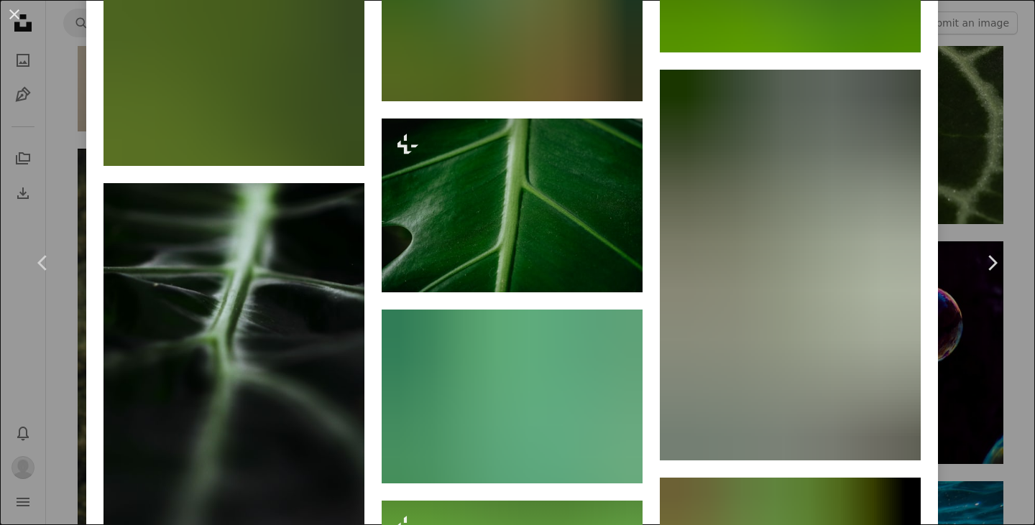
scroll to position [11861, 0]
